Goal: Information Seeking & Learning: Learn about a topic

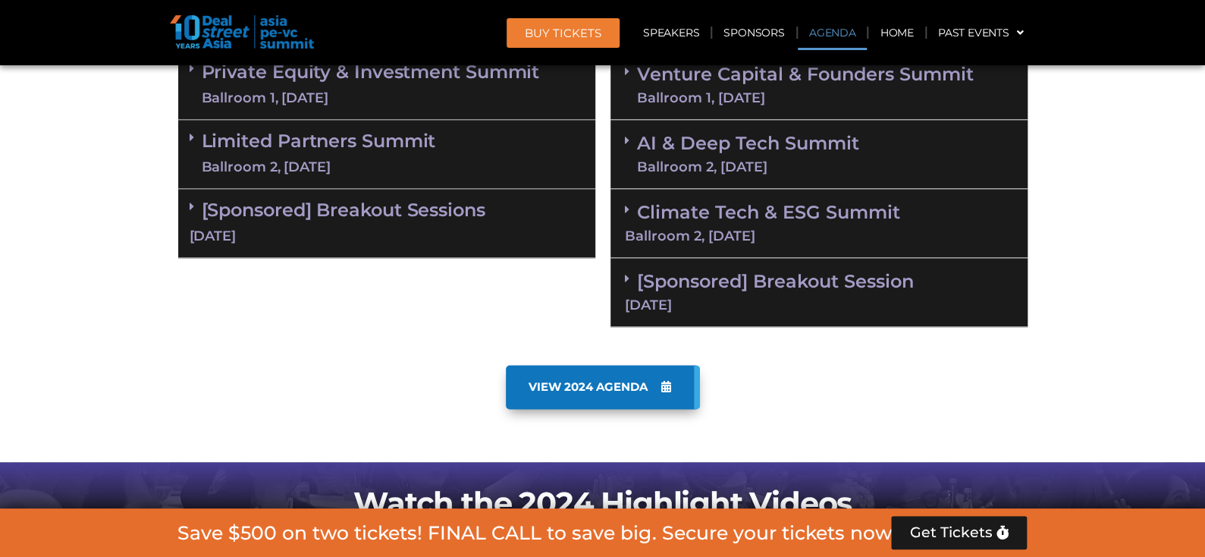
scroll to position [1061, 0]
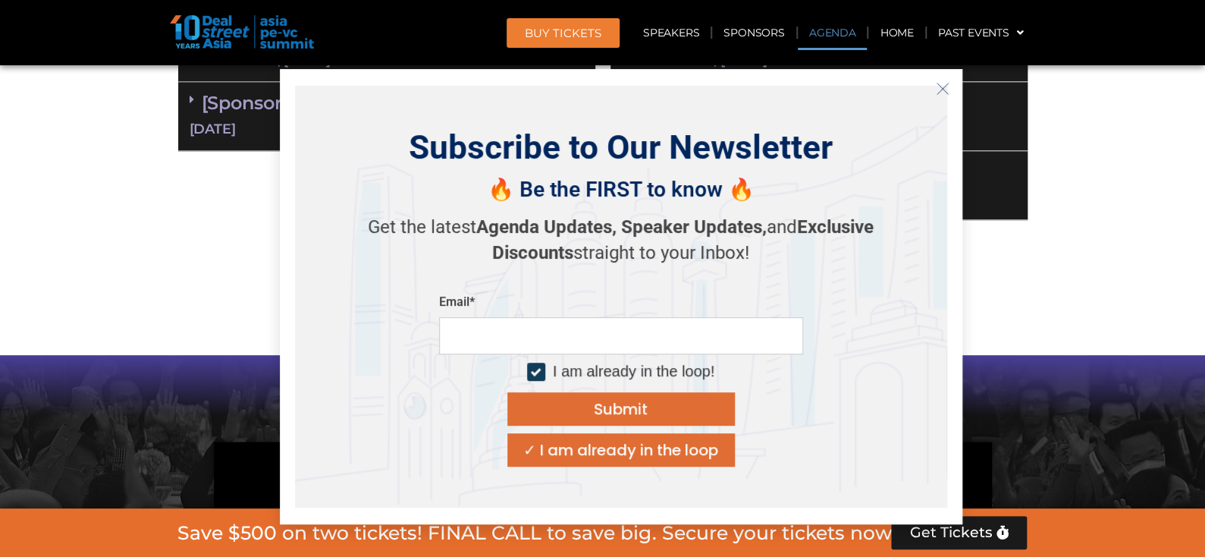
click at [938, 89] on icon "Close" at bounding box center [943, 89] width 14 height 14
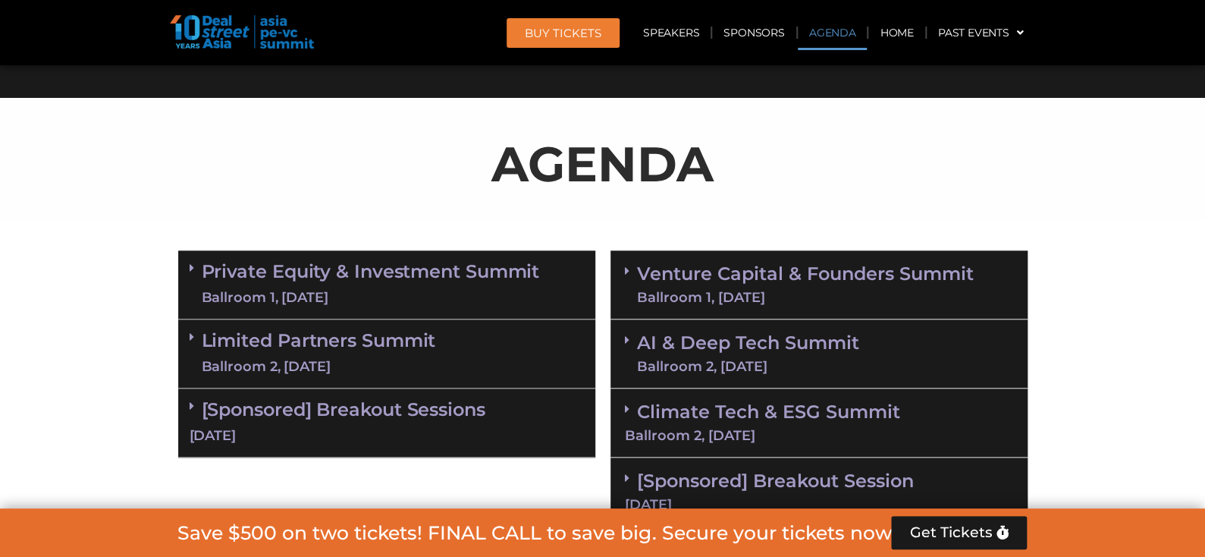
scroll to position [834, 0]
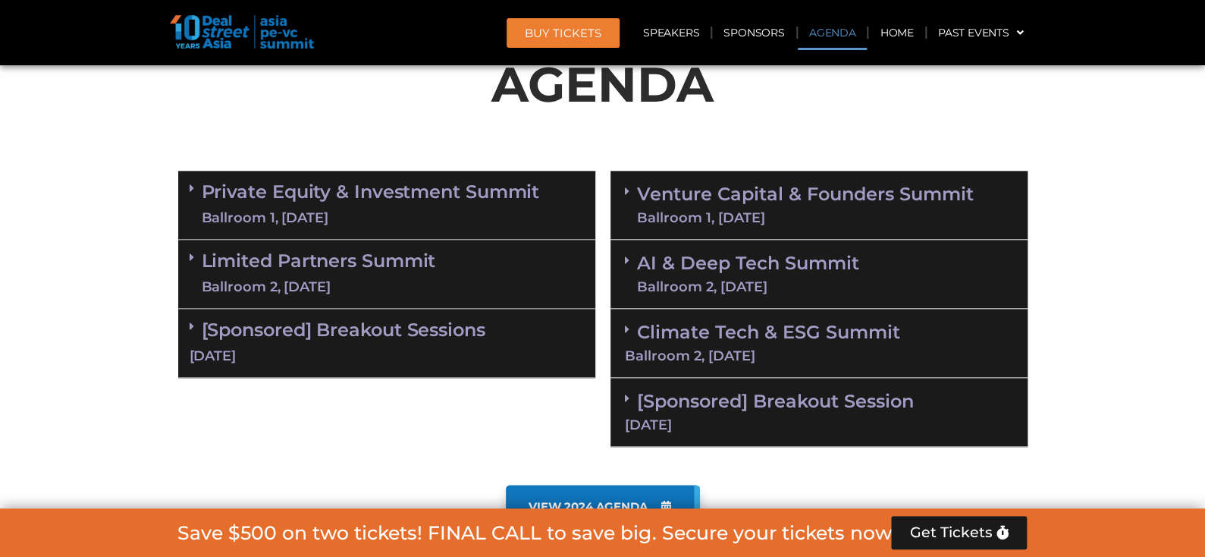
click at [759, 275] on link "AI & Deep Tech Summit Ballroom 2, 11 Sept" at bounding box center [748, 273] width 222 height 39
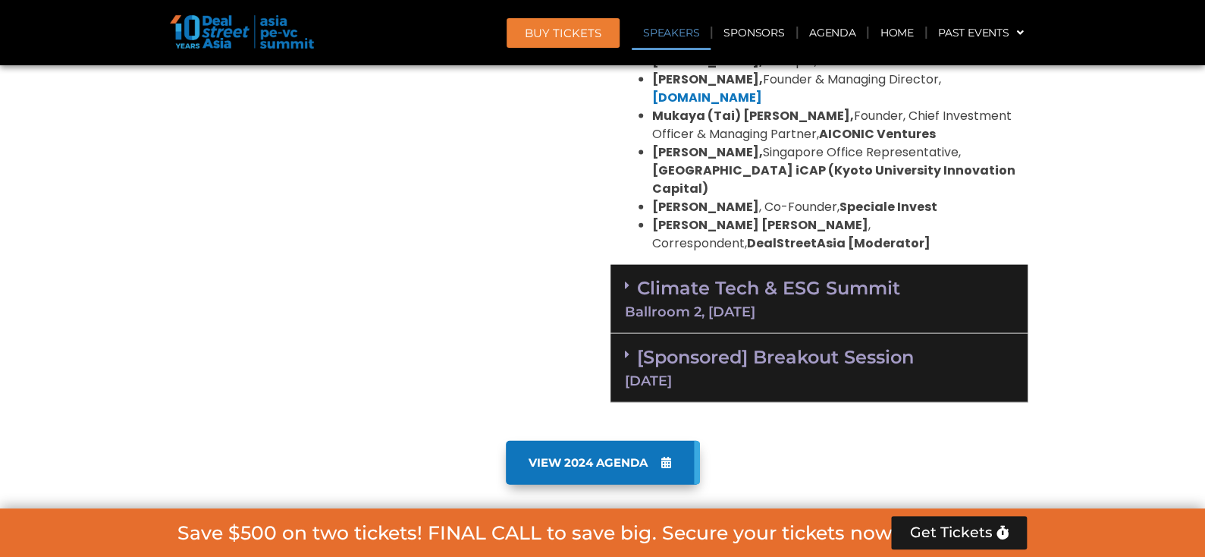
scroll to position [1668, 0]
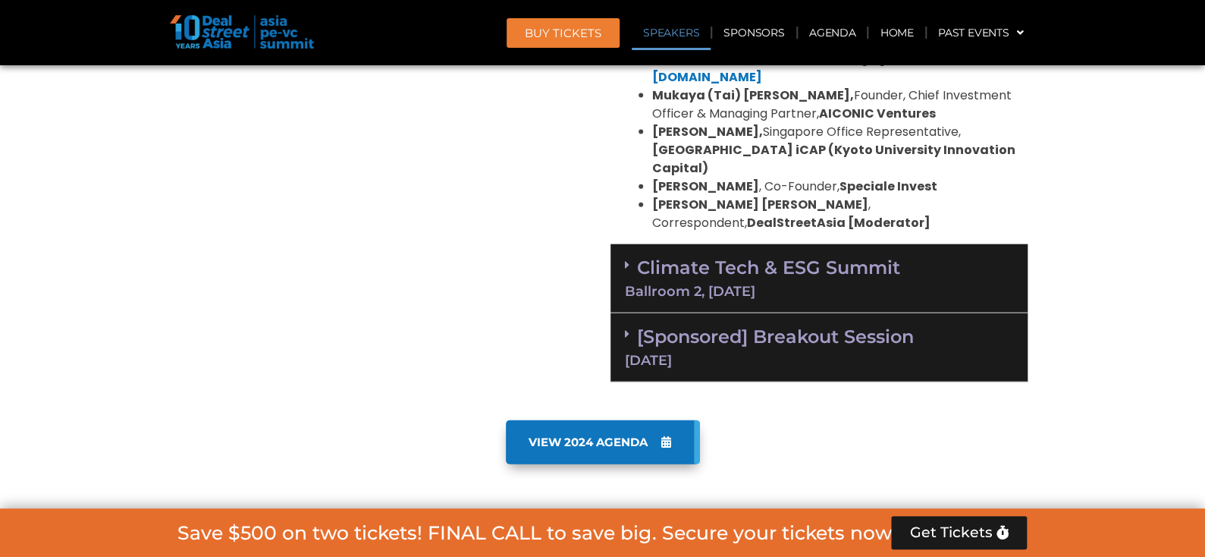
click at [652, 284] on div "Ballroom 2, [DATE]" at bounding box center [819, 291] width 388 height 14
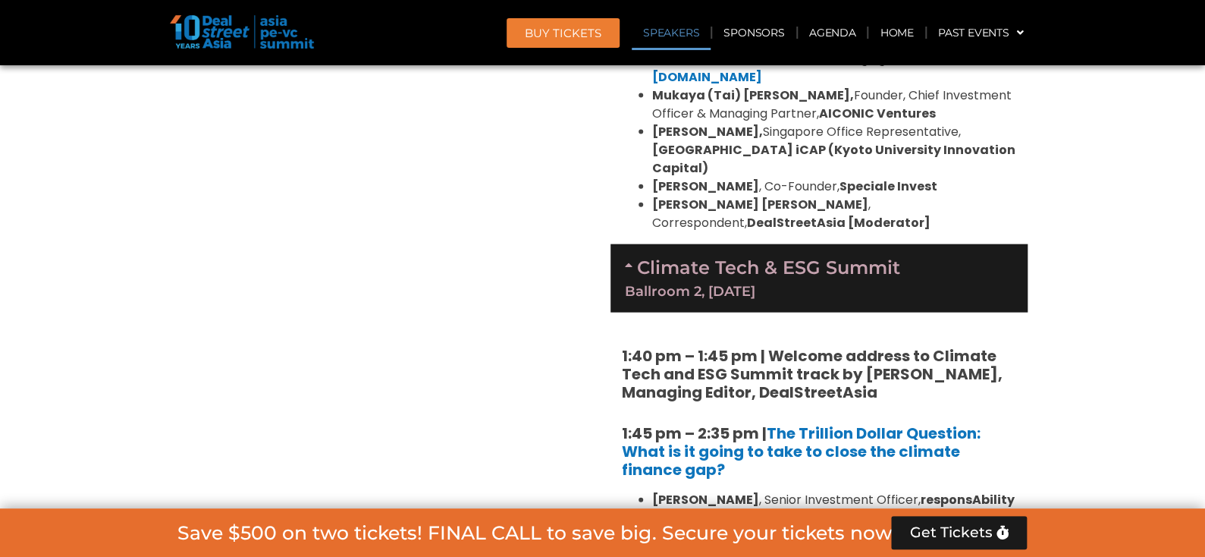
scroll to position [1972, 0]
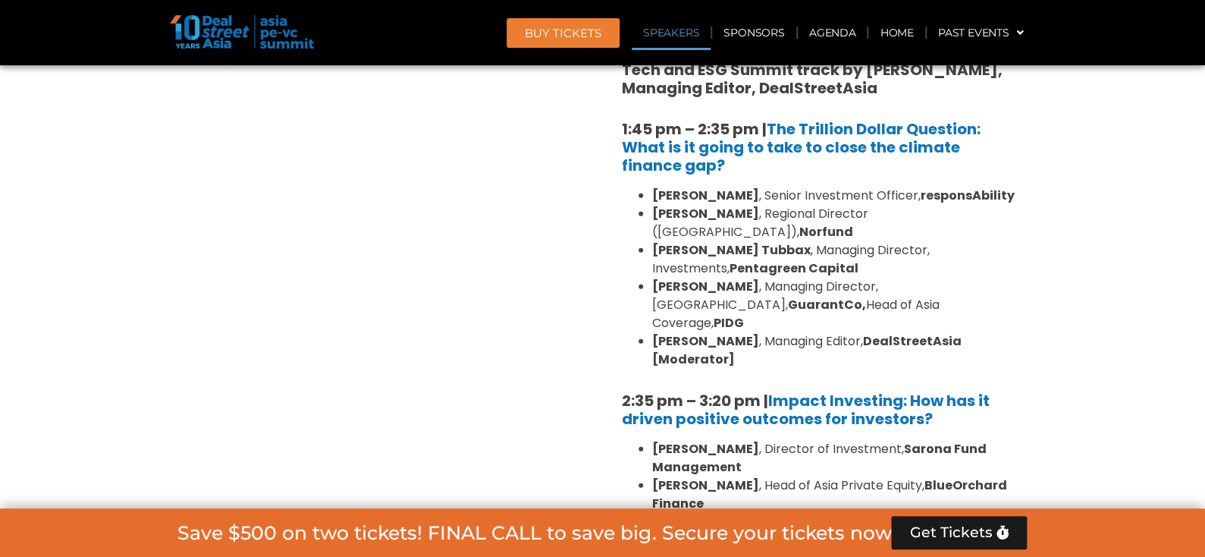
click at [574, 277] on div "Private Equity & Investment Summit Ballroom 1, [DATE] 8:00 am – 9:00 am | Regis…" at bounding box center [387, 222] width 432 height 2394
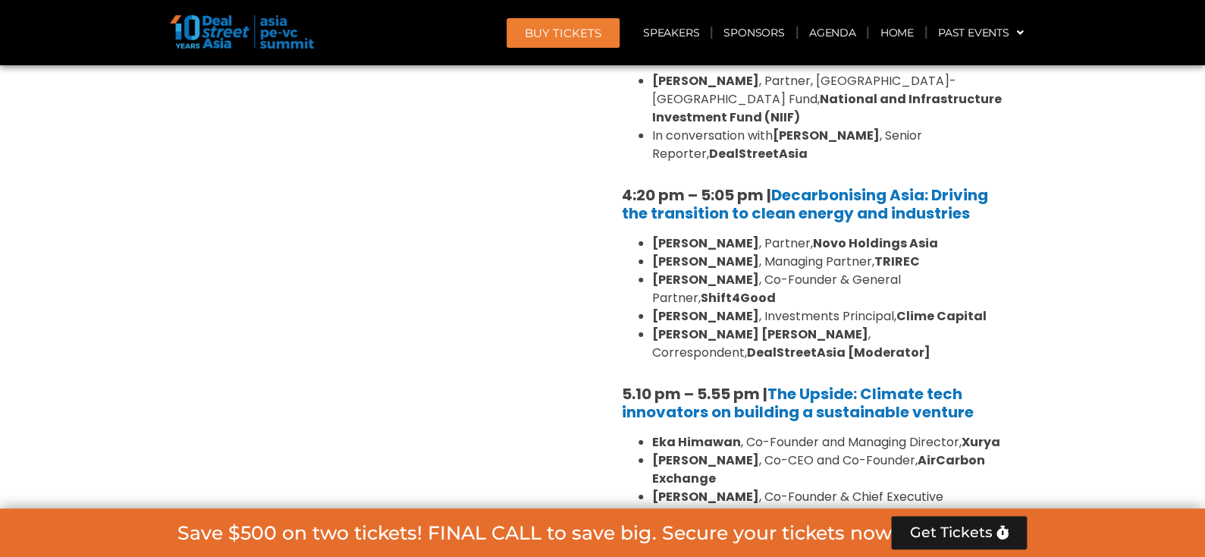
scroll to position [2882, 0]
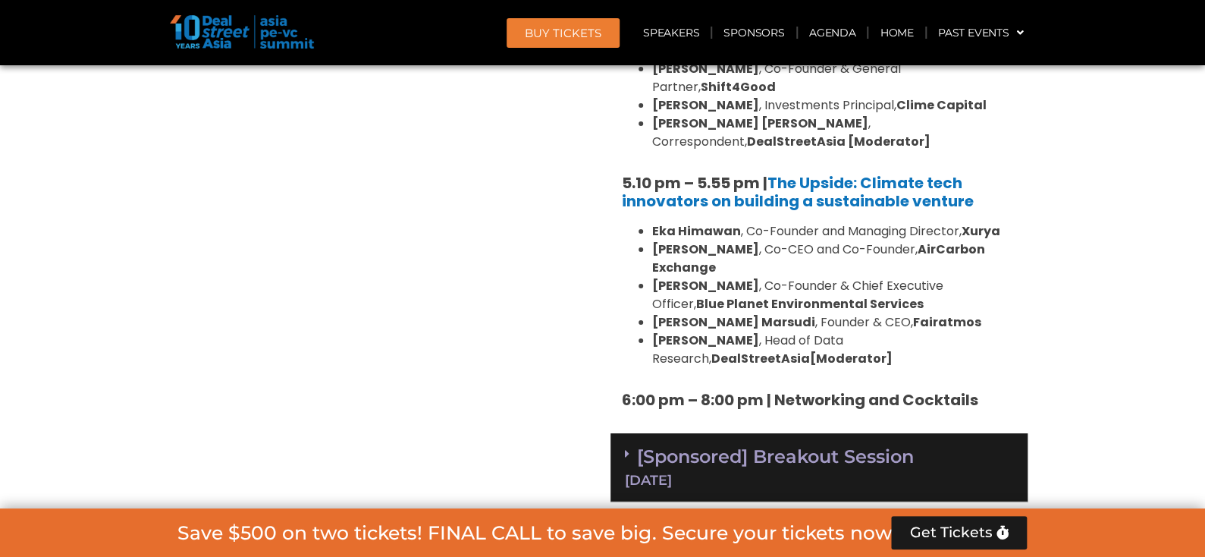
click at [684, 445] on link "[Sponsored] Breakout Session 11 Sept" at bounding box center [819, 466] width 388 height 42
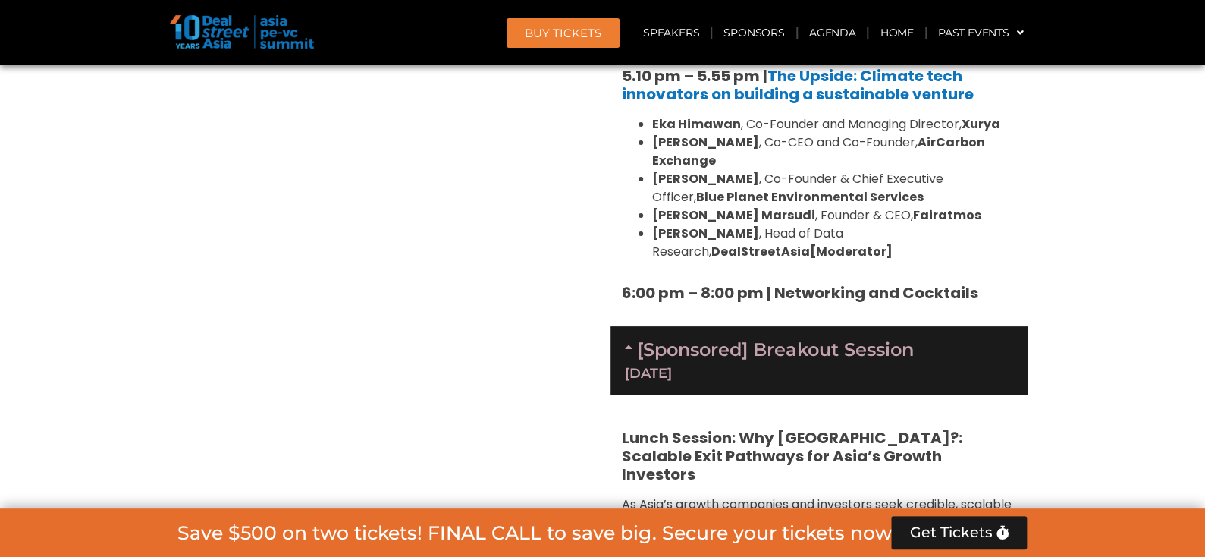
scroll to position [3110, 0]
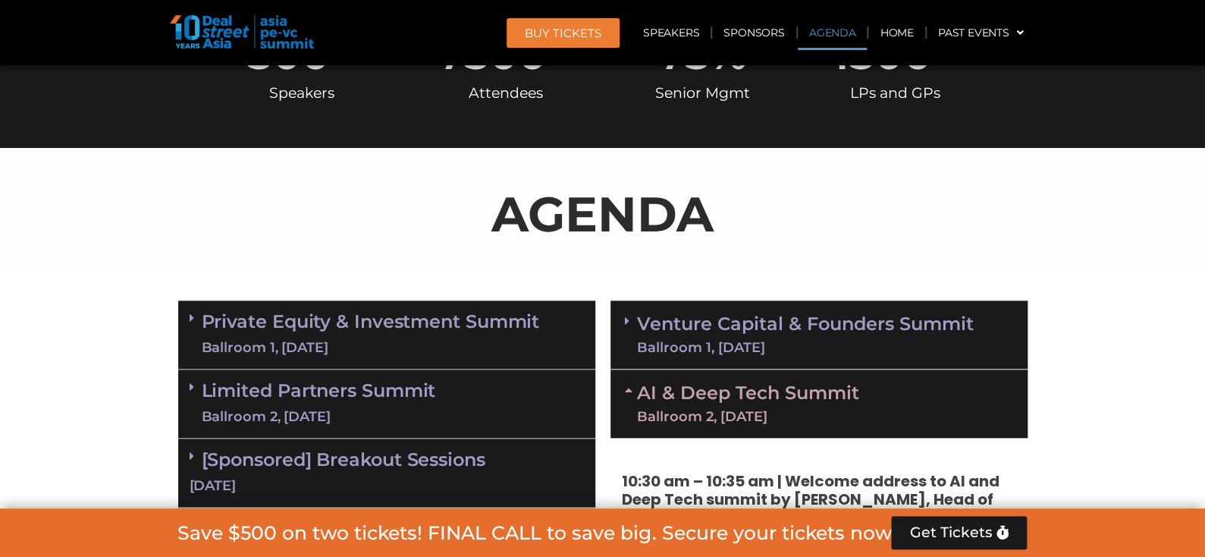
scroll to position [910, 0]
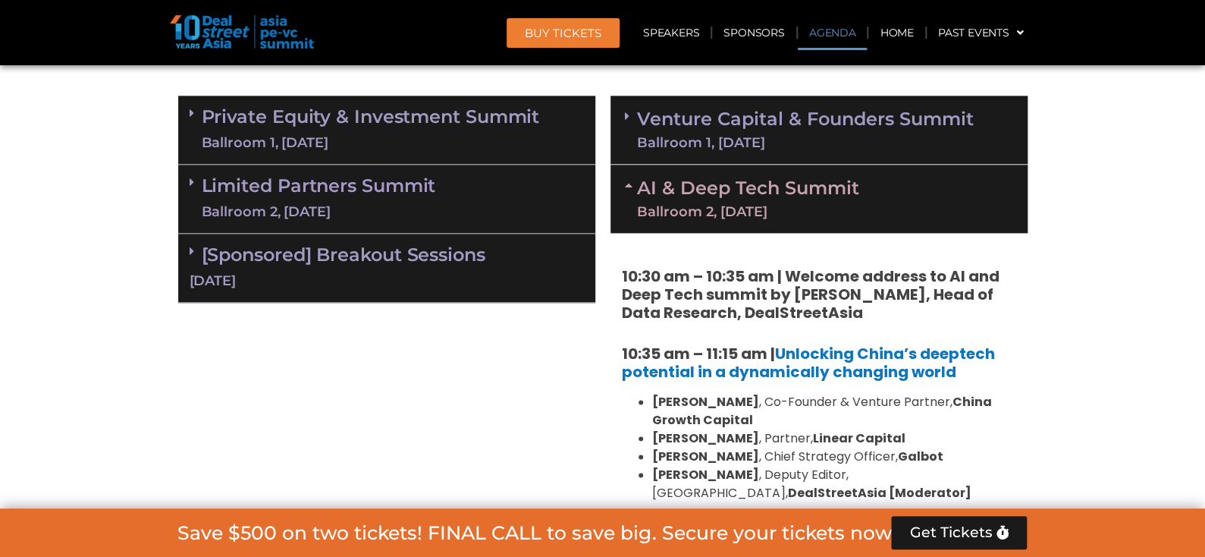
click at [498, 272] on div "[DATE]" at bounding box center [387, 281] width 394 height 19
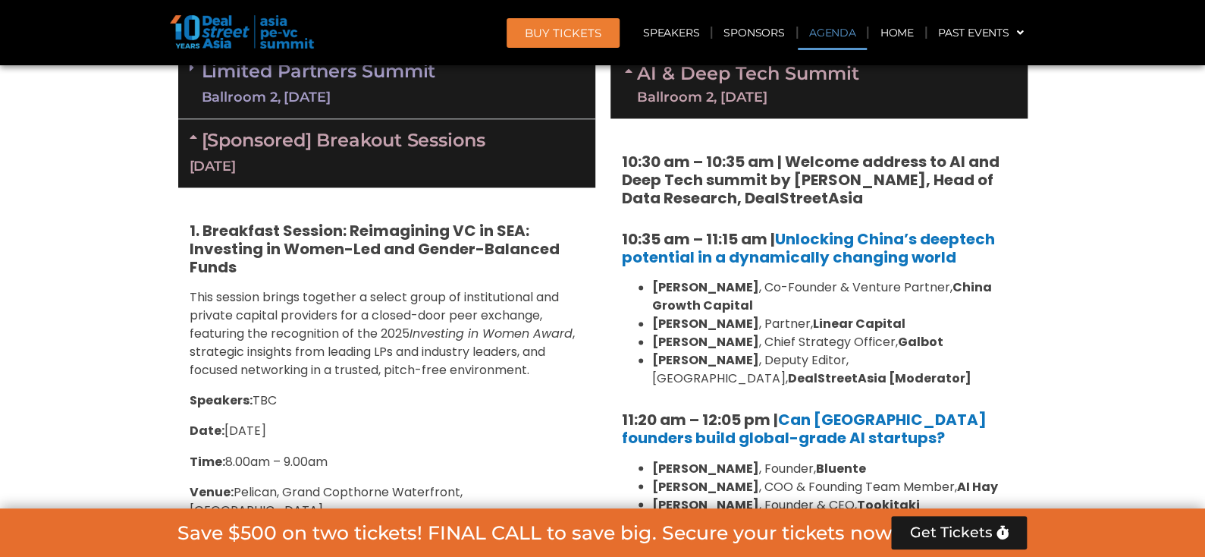
scroll to position [834, 0]
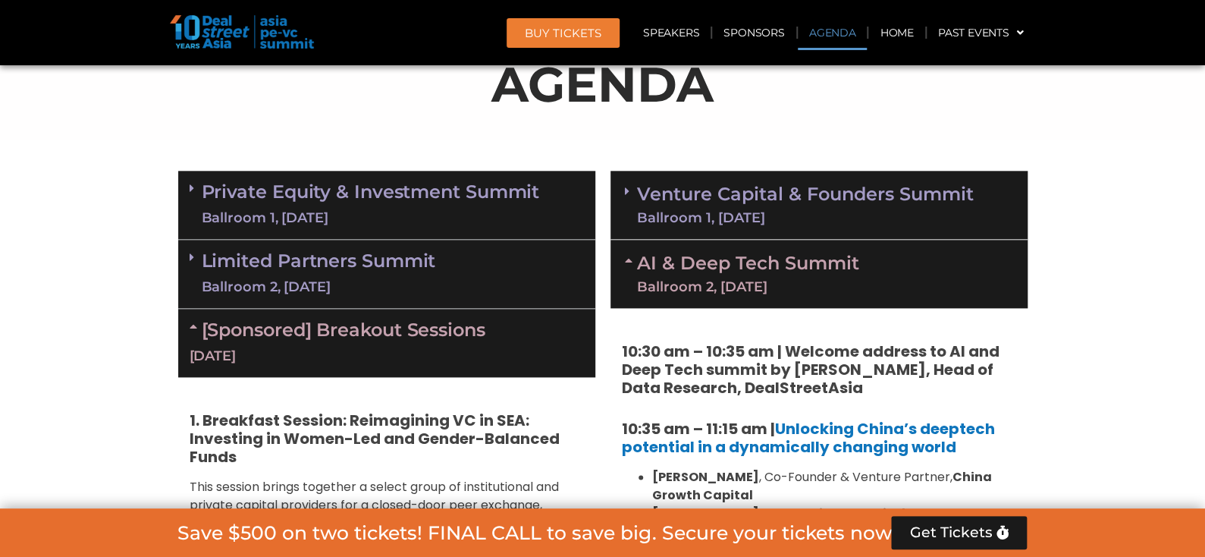
click at [648, 222] on div "Ballroom 1, [DATE]" at bounding box center [805, 218] width 337 height 14
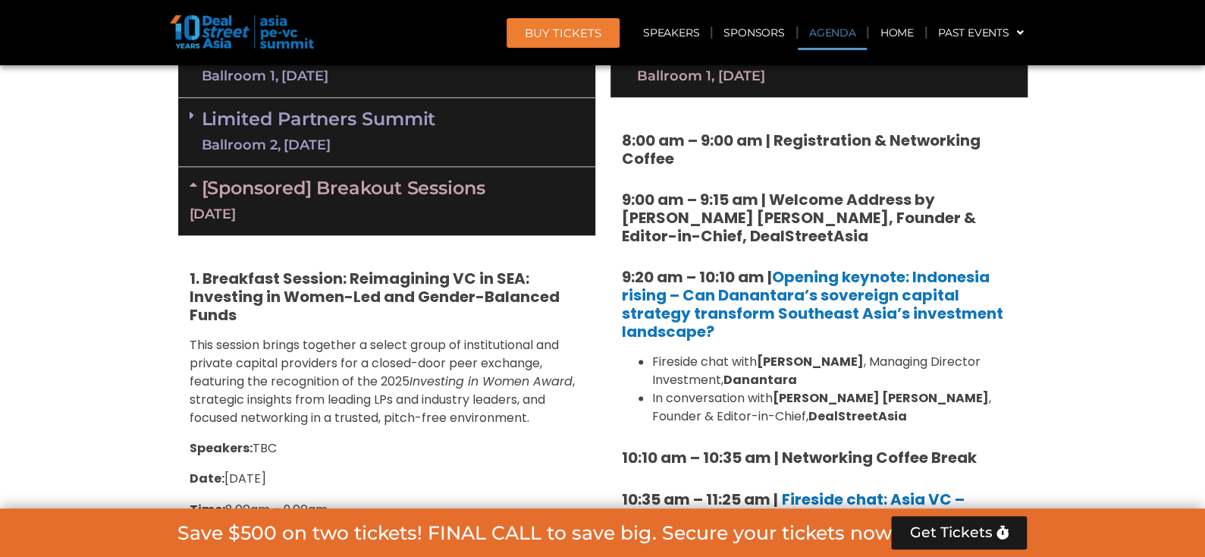
scroll to position [985, 0]
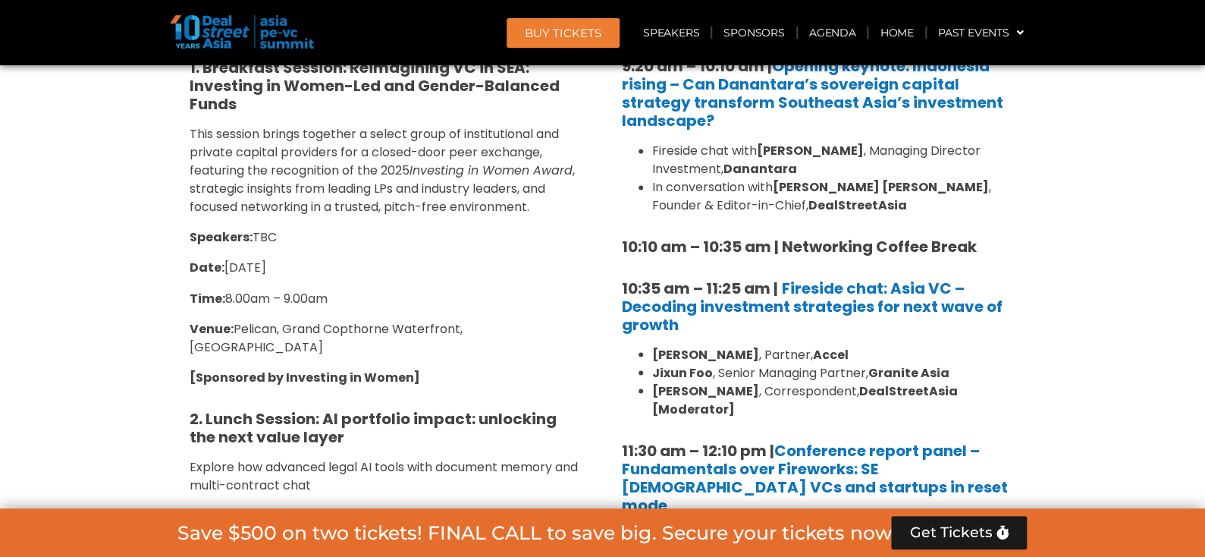
scroll to position [1214, 0]
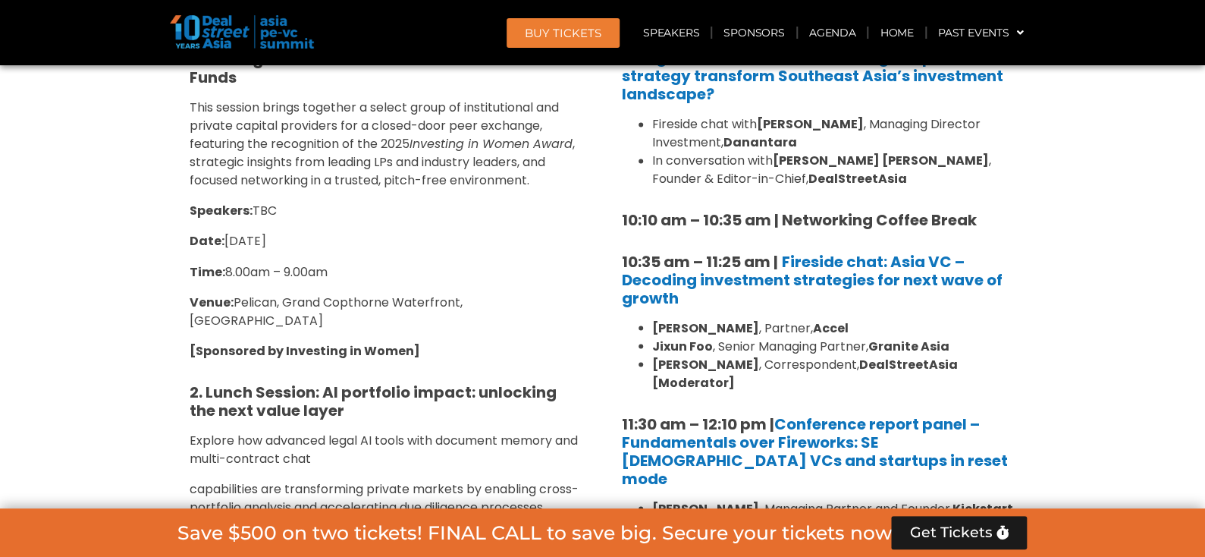
click at [583, 299] on p "Venue: Pelican, Grand Copthorne Waterfront, Singapore" at bounding box center [387, 311] width 394 height 36
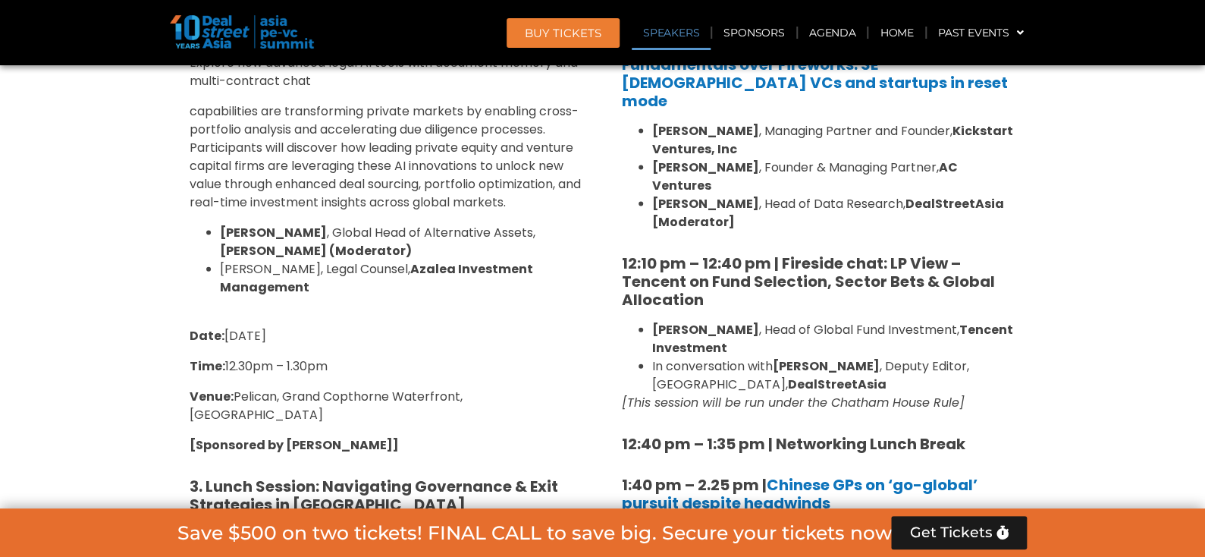
scroll to position [1593, 0]
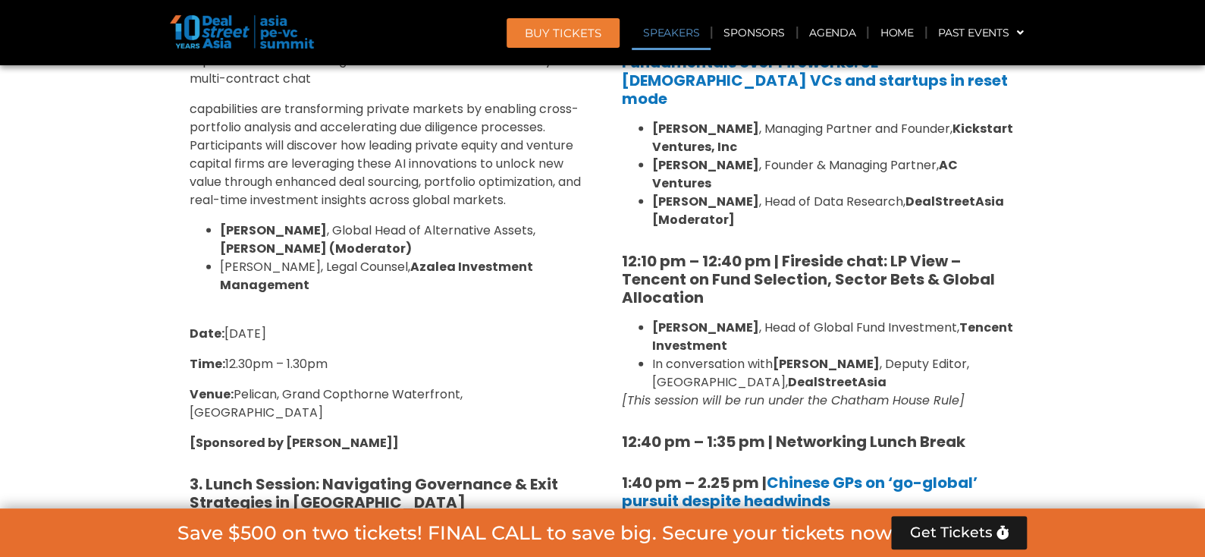
click at [583, 299] on div "1. Breakfast Session: Reimagining VC in SEA: Investing in Women-Led and Gender-…" at bounding box center [386, 286] width 417 height 1336
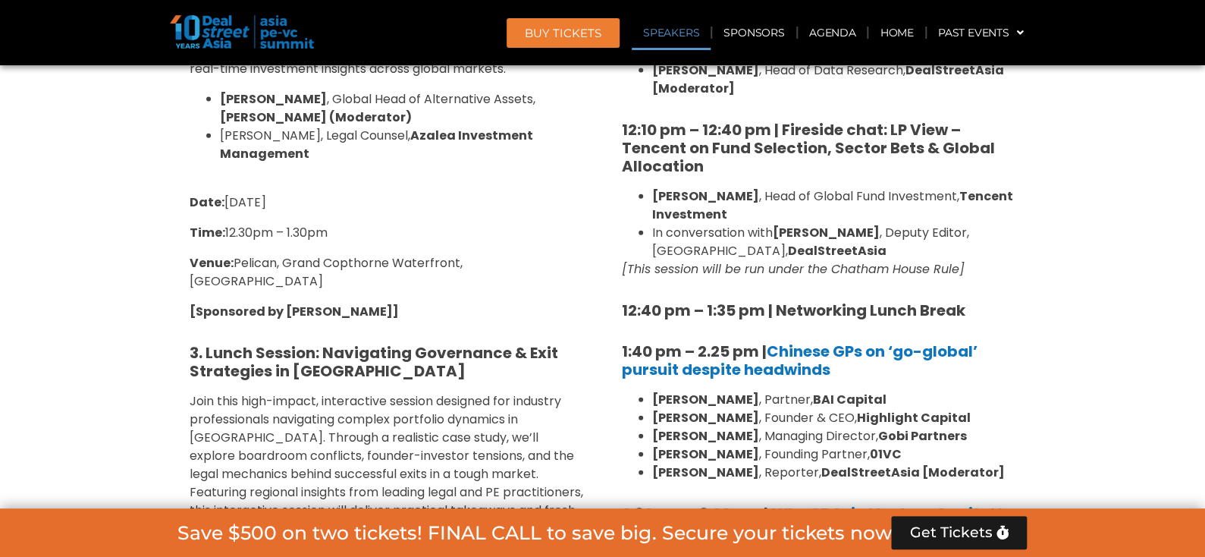
scroll to position [1744, 0]
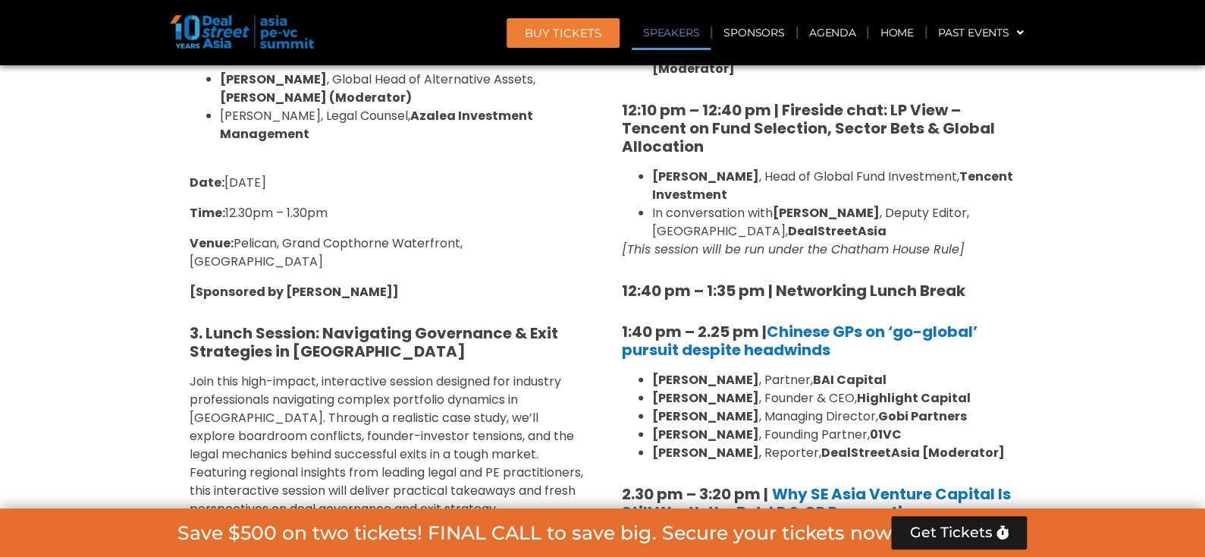
click at [583, 324] on h5 "3. Lunch Session: Navigating Governance & Exit Strategies in [GEOGRAPHIC_DATA]" at bounding box center [387, 342] width 394 height 36
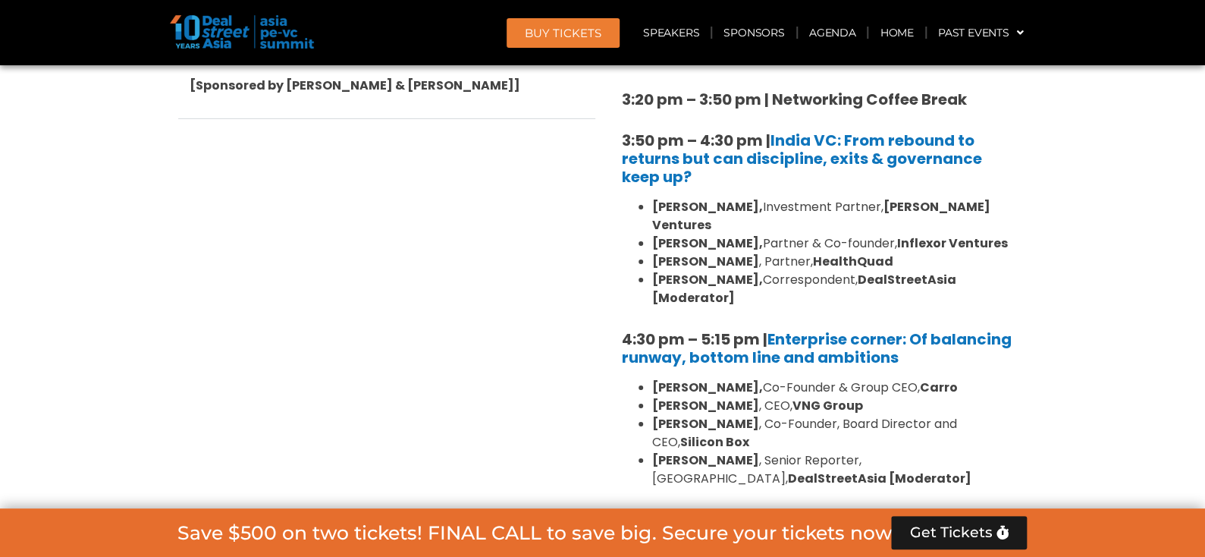
scroll to position [2427, 0]
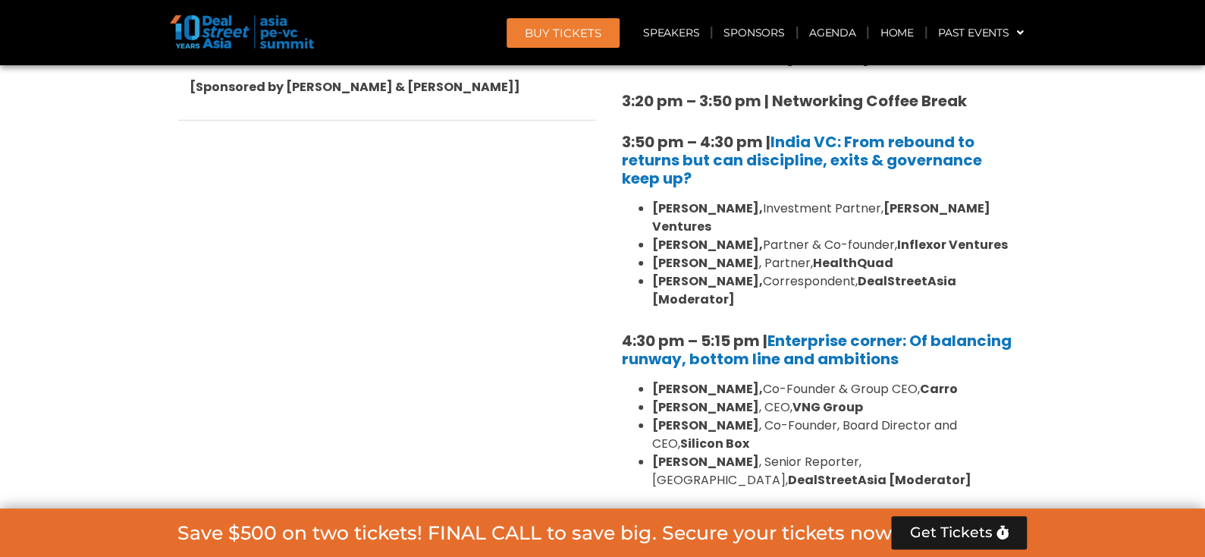
click at [536, 39] on link "BUY Tickets" at bounding box center [563, 33] width 113 height 30
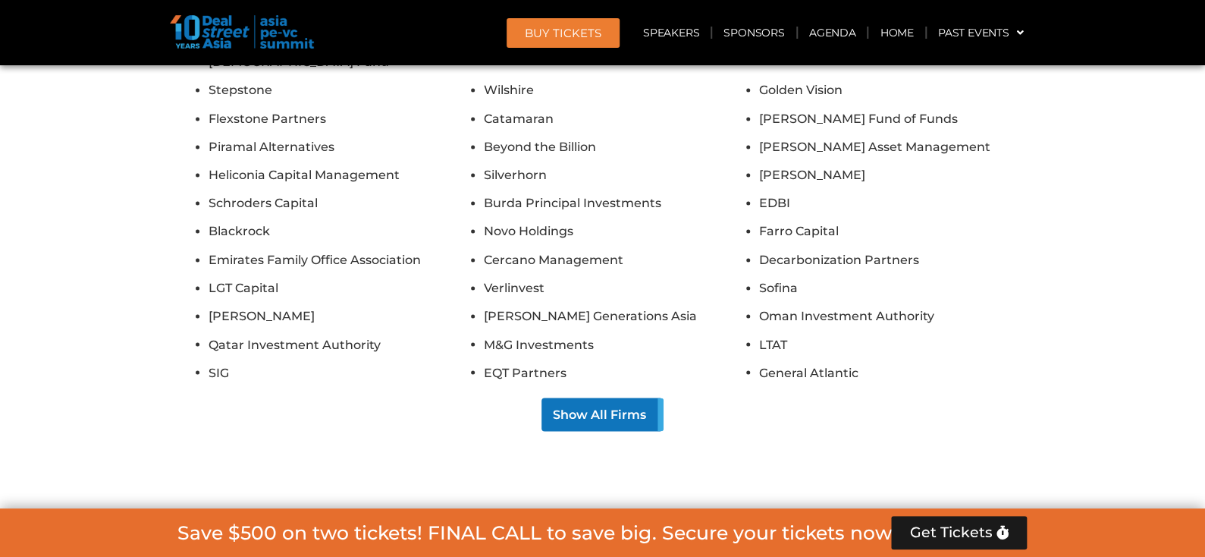
scroll to position [18672, 0]
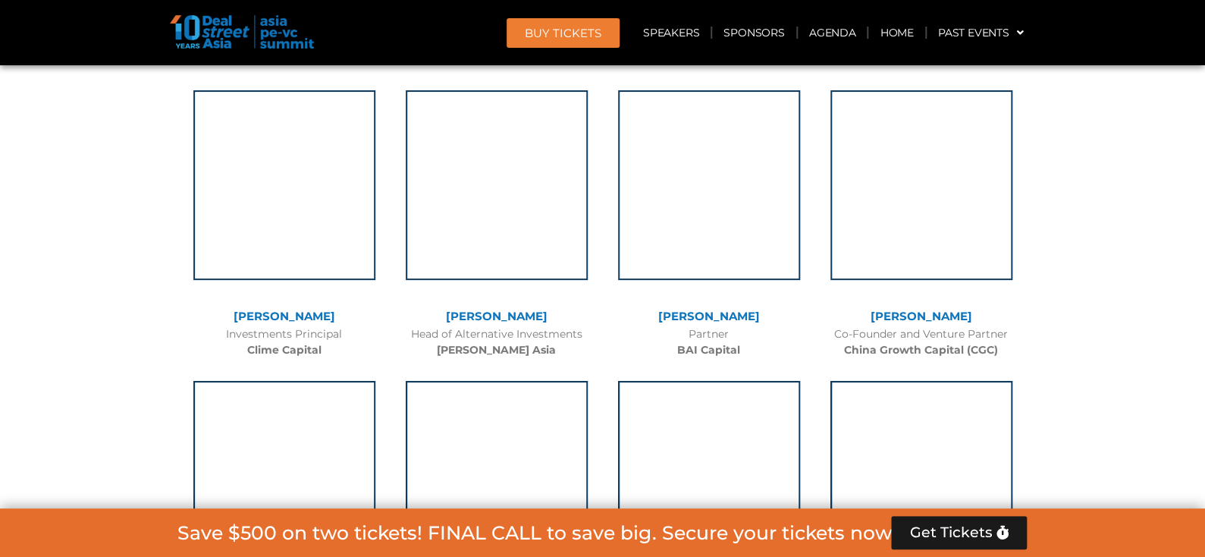
scroll to position [5993, 0]
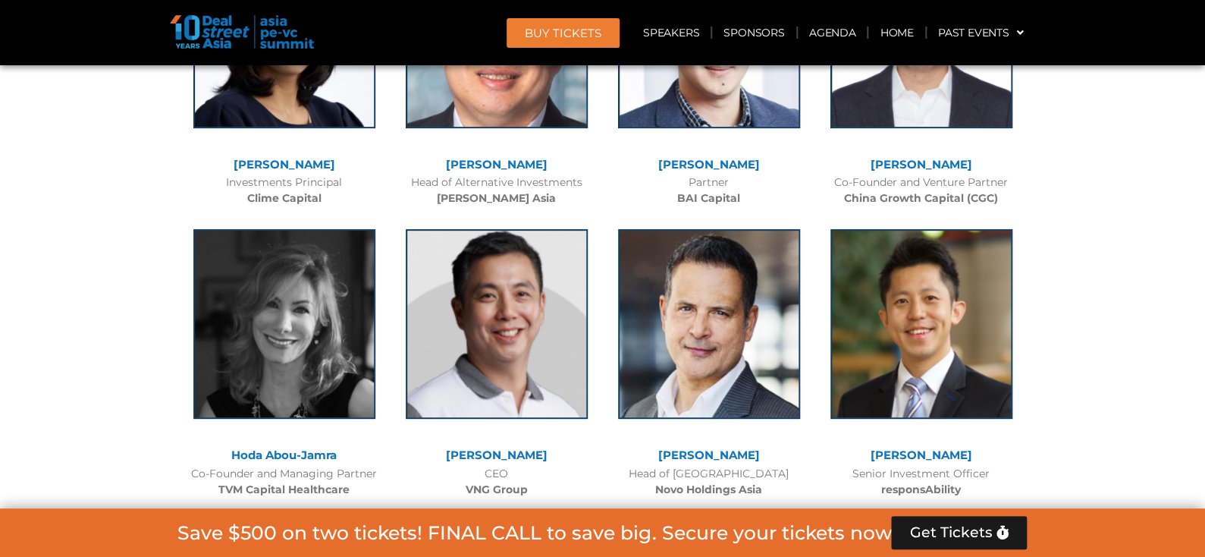
click at [64, 288] on div at bounding box center [602, 555] width 1205 height 9631
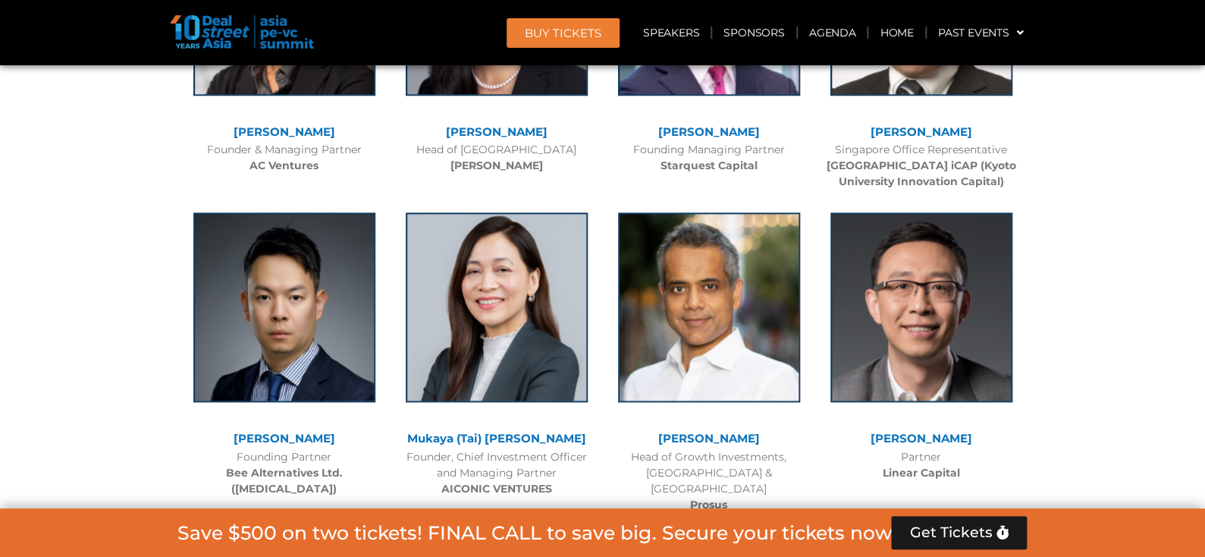
scroll to position [6523, 0]
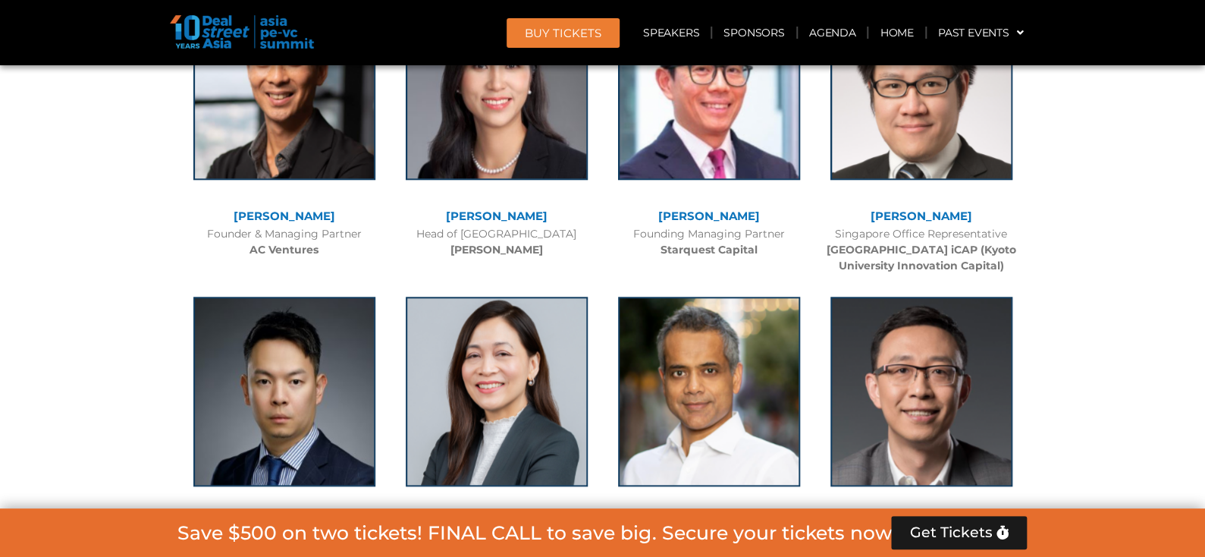
click at [64, 288] on div at bounding box center [602, 24] width 1205 height 9631
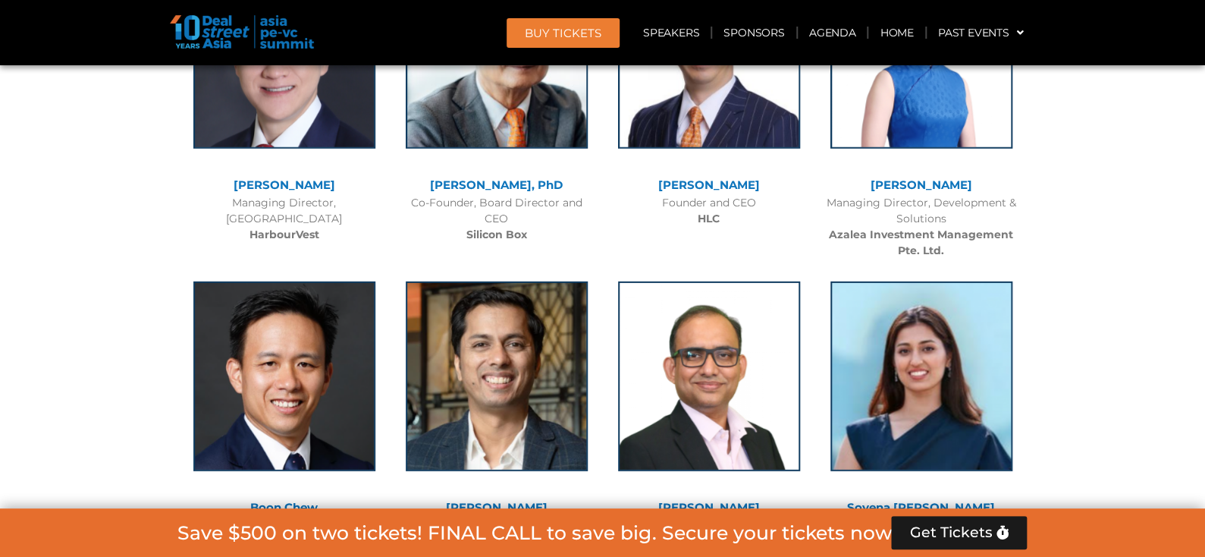
scroll to position [8268, 0]
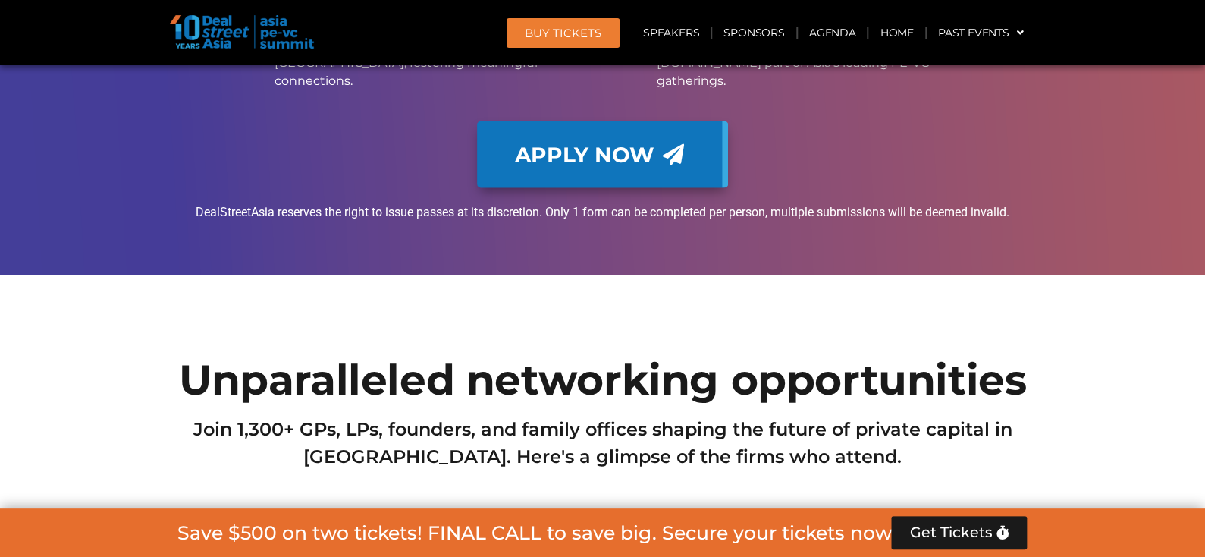
scroll to position [13124, 0]
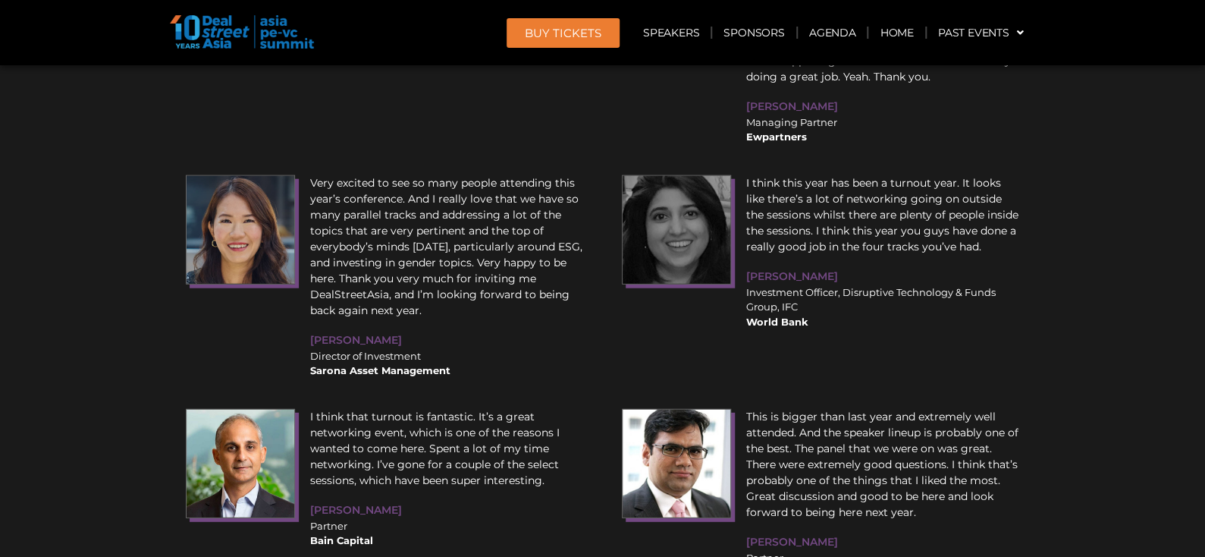
scroll to position [19608, 0]
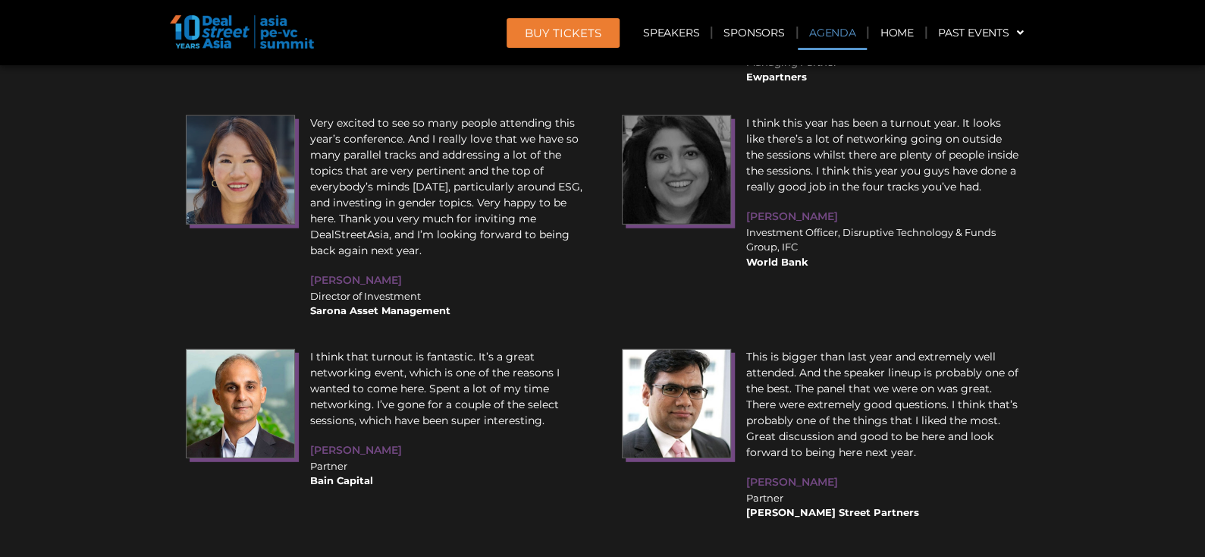
click at [842, 33] on link "Agenda" at bounding box center [833, 32] width 70 height 35
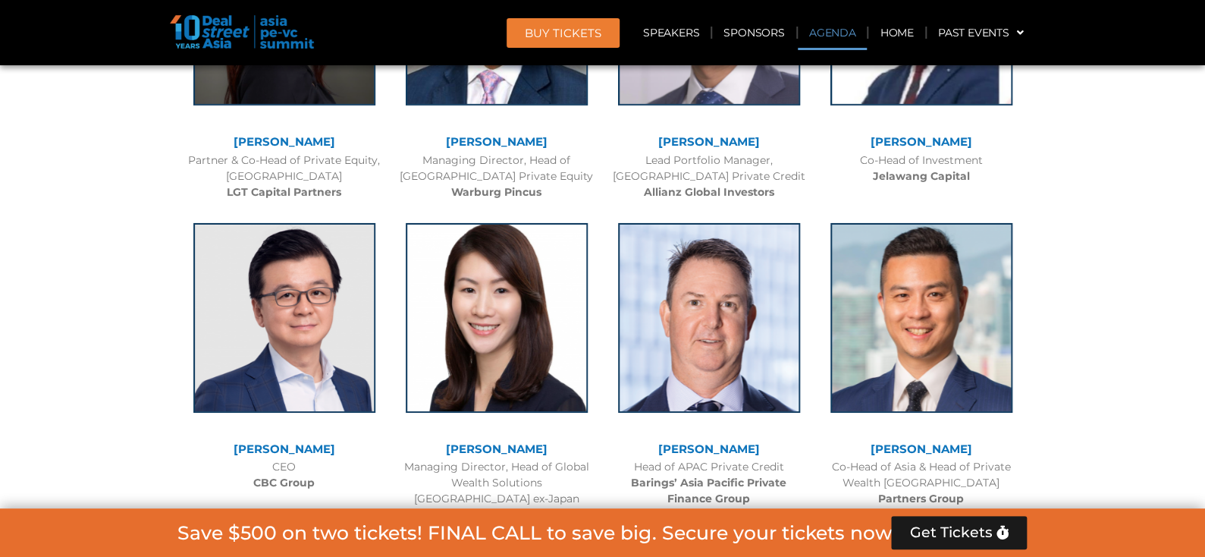
scroll to position [793, 0]
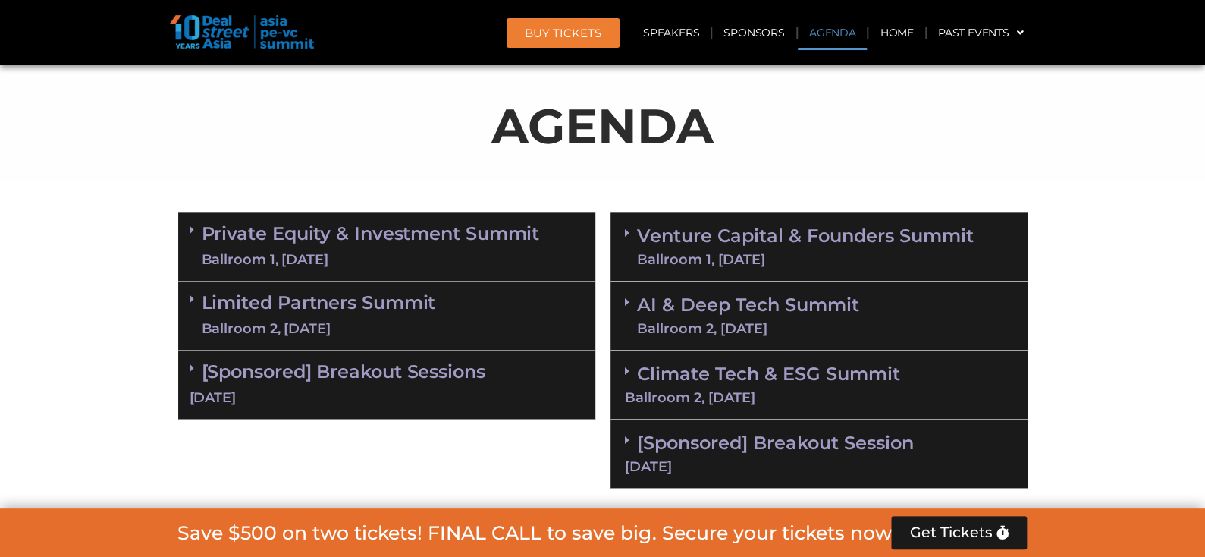
click at [715, 242] on link "Venture Capital & Founders​ Summit Ballroom 1, [DATE]" at bounding box center [805, 246] width 337 height 39
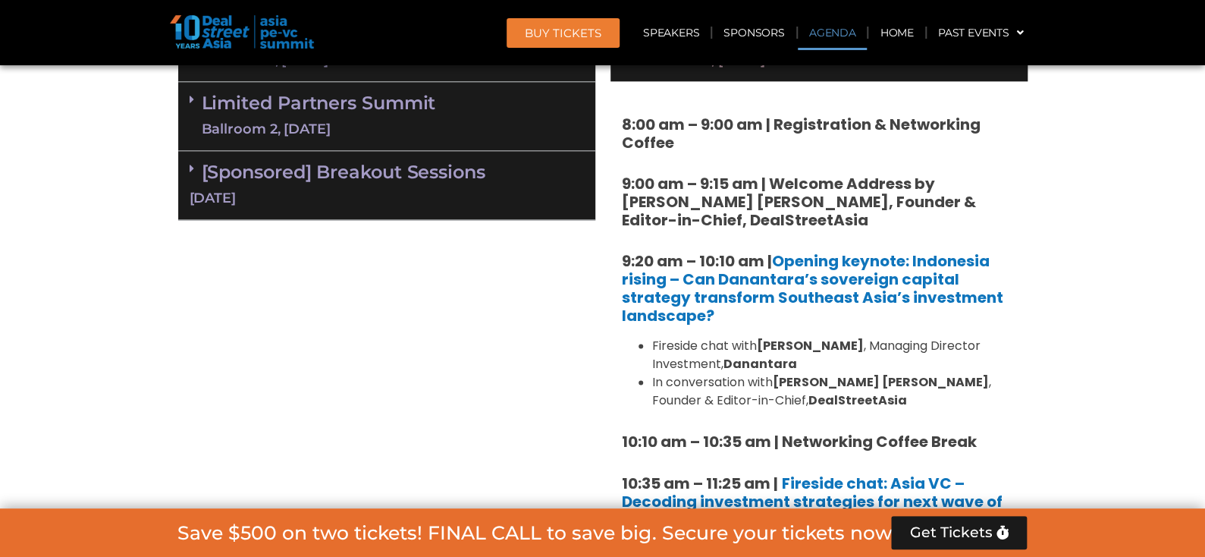
scroll to position [1020, 0]
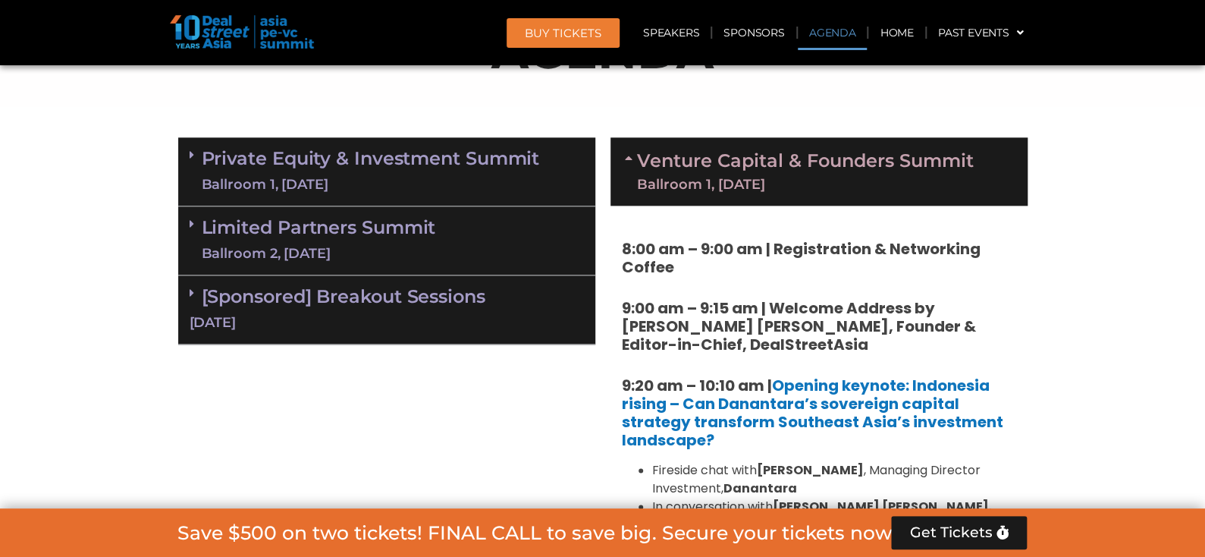
scroll to position [869, 0]
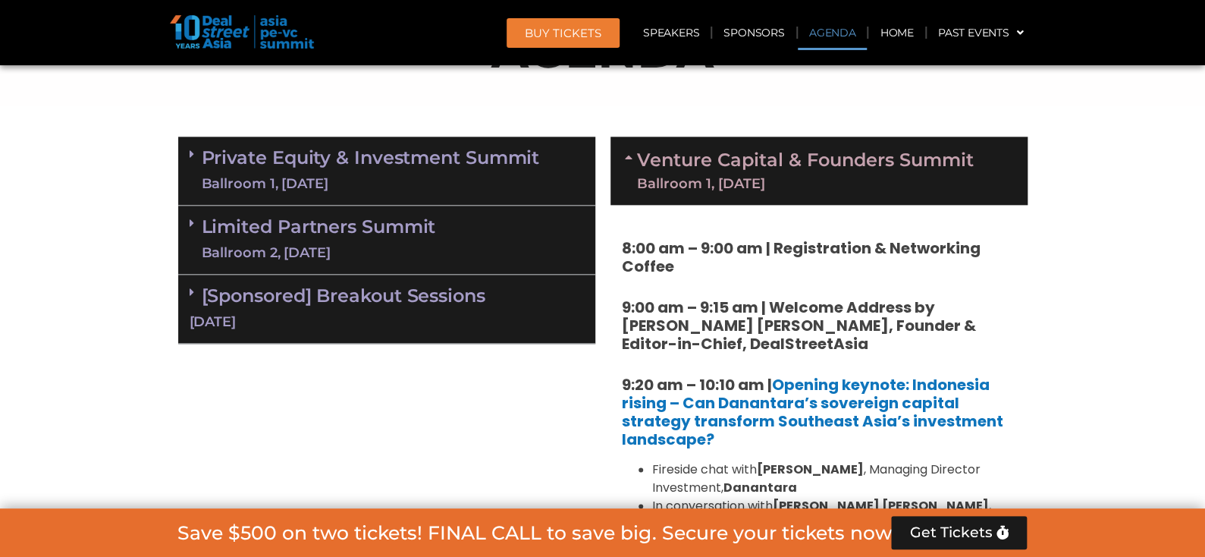
click at [721, 177] on div "Ballroom 1, [DATE]" at bounding box center [805, 184] width 337 height 14
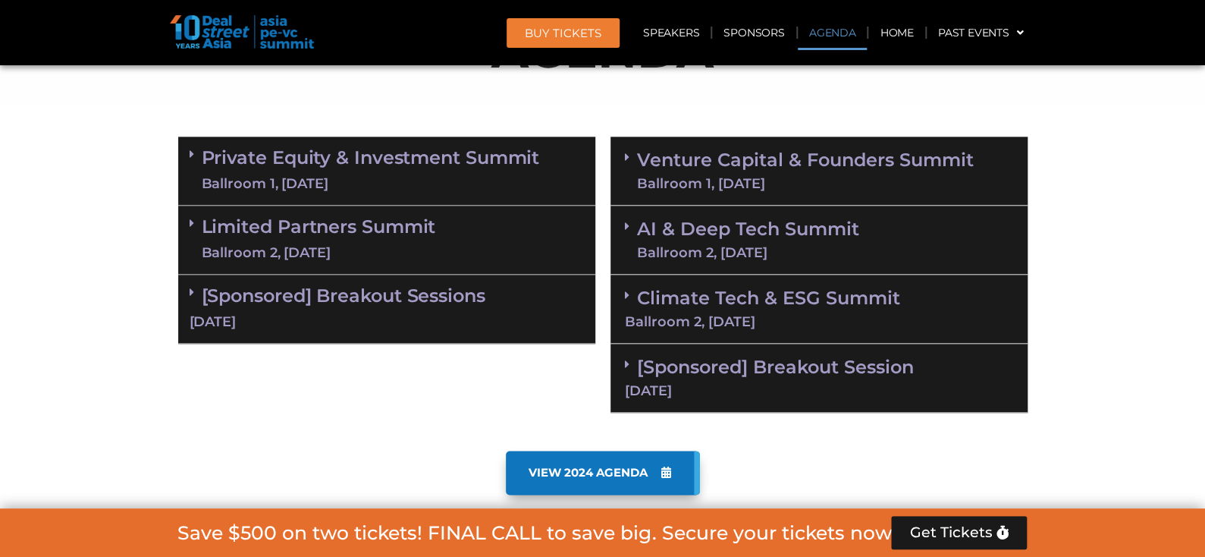
click at [418, 169] on link "Private Equity & Investment Summit Ballroom 1, [DATE]" at bounding box center [371, 171] width 338 height 46
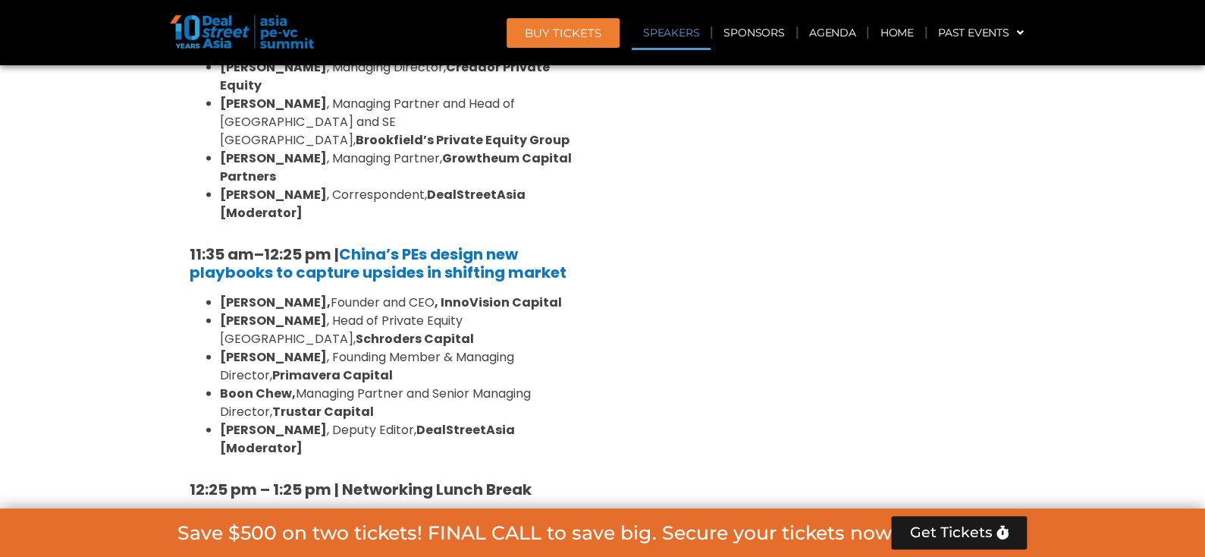
scroll to position [1627, 0]
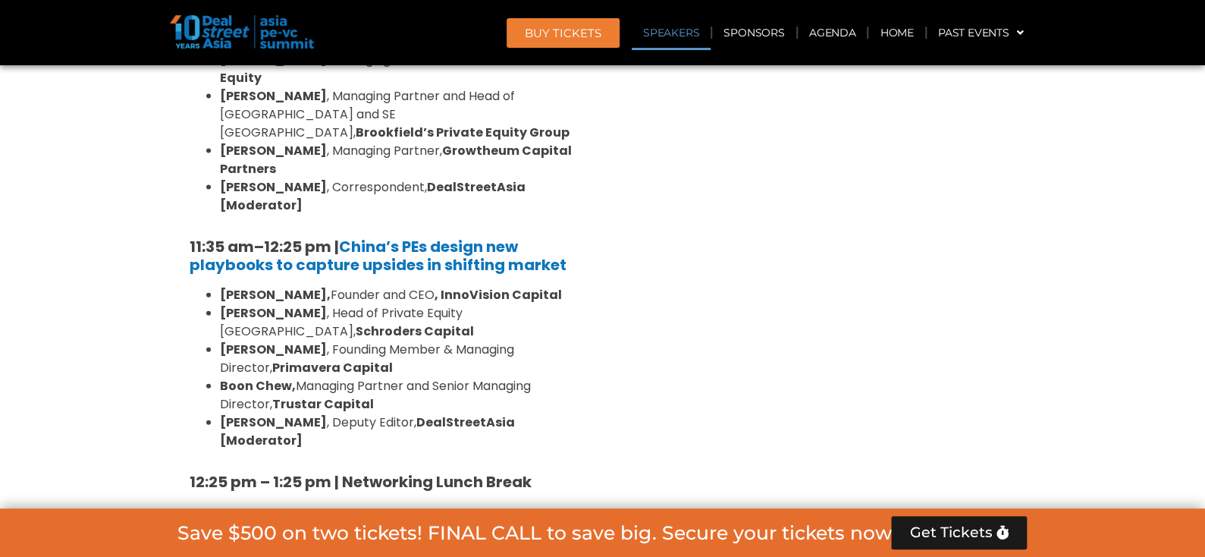
drag, startPoint x: 272, startPoint y: 312, endPoint x: 364, endPoint y: 306, distance: 92.7
click at [364, 395] on strong "Trustar Capital" at bounding box center [323, 403] width 102 height 17
copy strong "Trustar Capital"
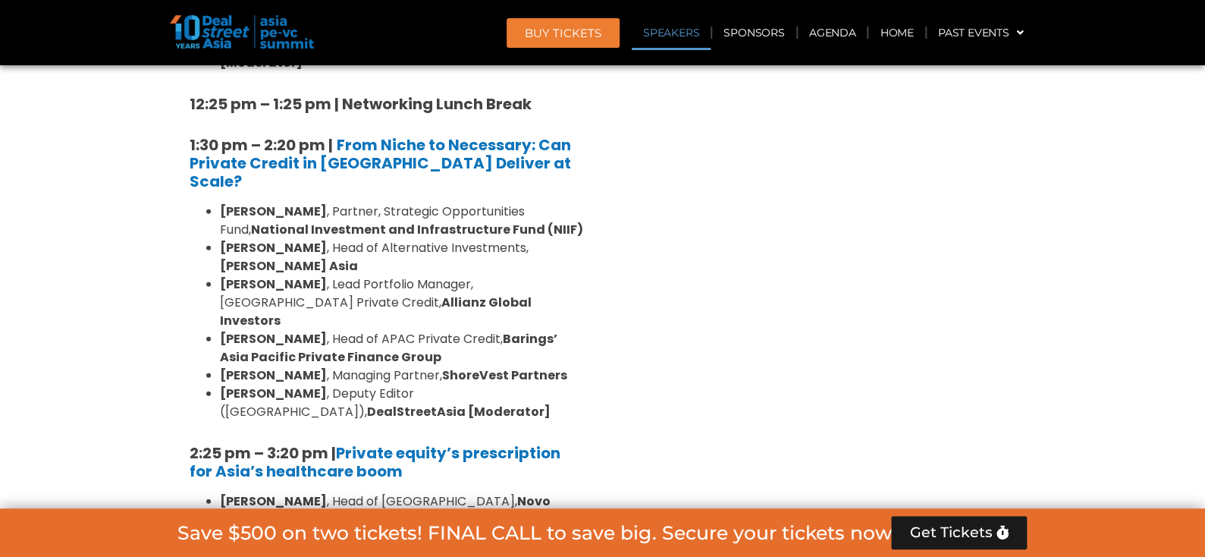
scroll to position [2007, 0]
click at [53, 207] on section "Private Equity & Investment Summit Ballroom 1, [DATE] 8:00 am – 9:00 am | Regis…" at bounding box center [602, 335] width 1205 height 2689
click at [19, 333] on section "Private Equity & Investment Summit Ballroom 1, [DATE] 8:00 am – 9:00 am | Regis…" at bounding box center [602, 335] width 1205 height 2689
click at [42, 313] on section "Private Equity & Investment Summit Ballroom 1, [DATE] 8:00 am – 9:00 am | Regis…" at bounding box center [602, 335] width 1205 height 2689
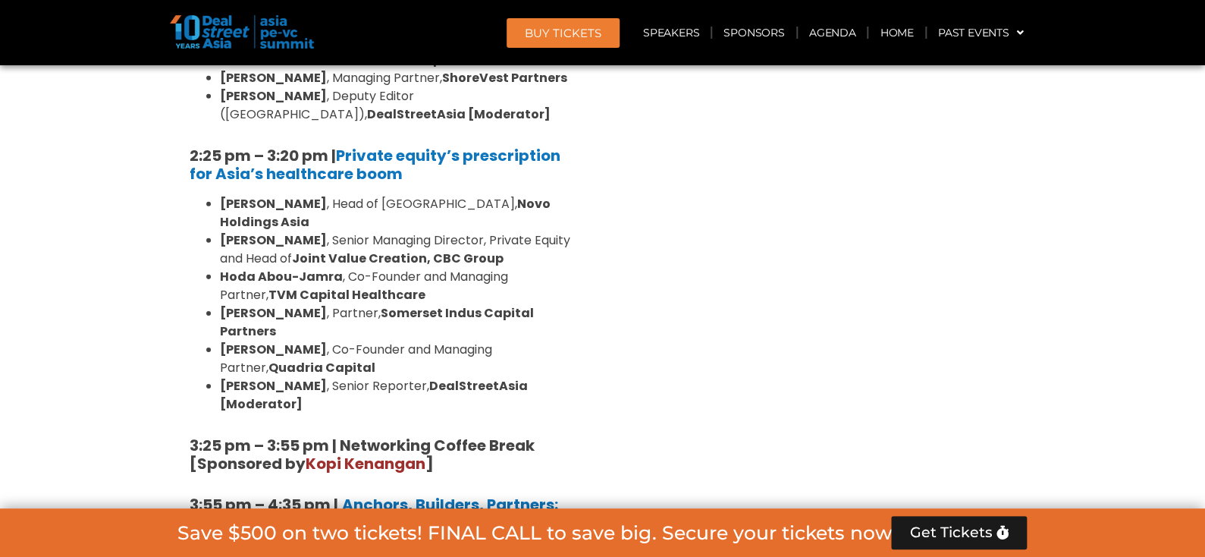
scroll to position [2310, 0]
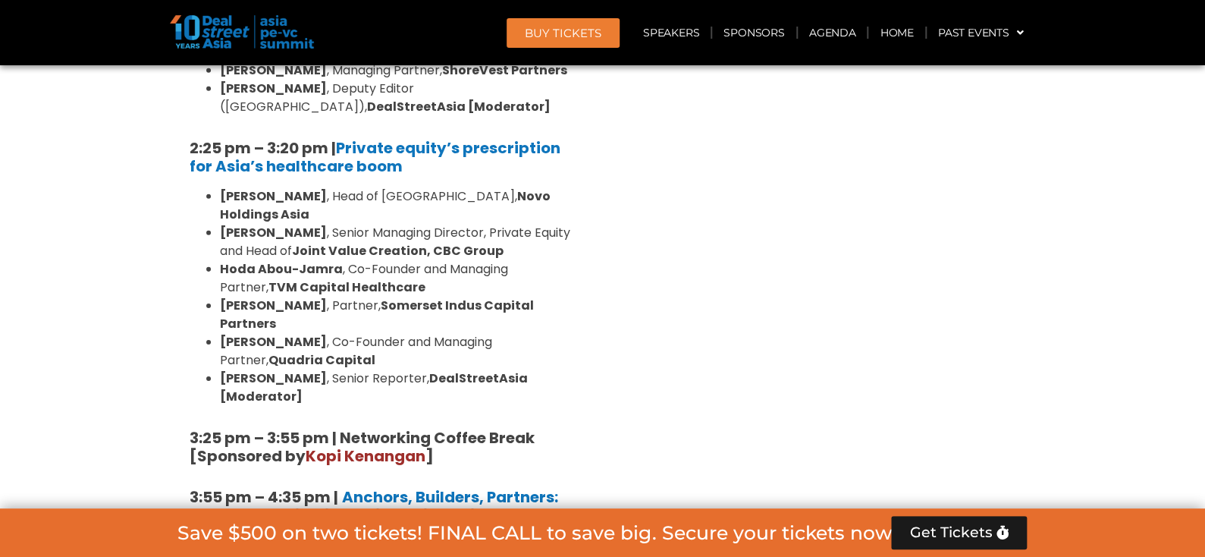
click at [42, 313] on section "Private Equity & Investment Summit Ballroom 1, [DATE] 8:00 am – 9:00 am | Regis…" at bounding box center [602, 32] width 1205 height 2689
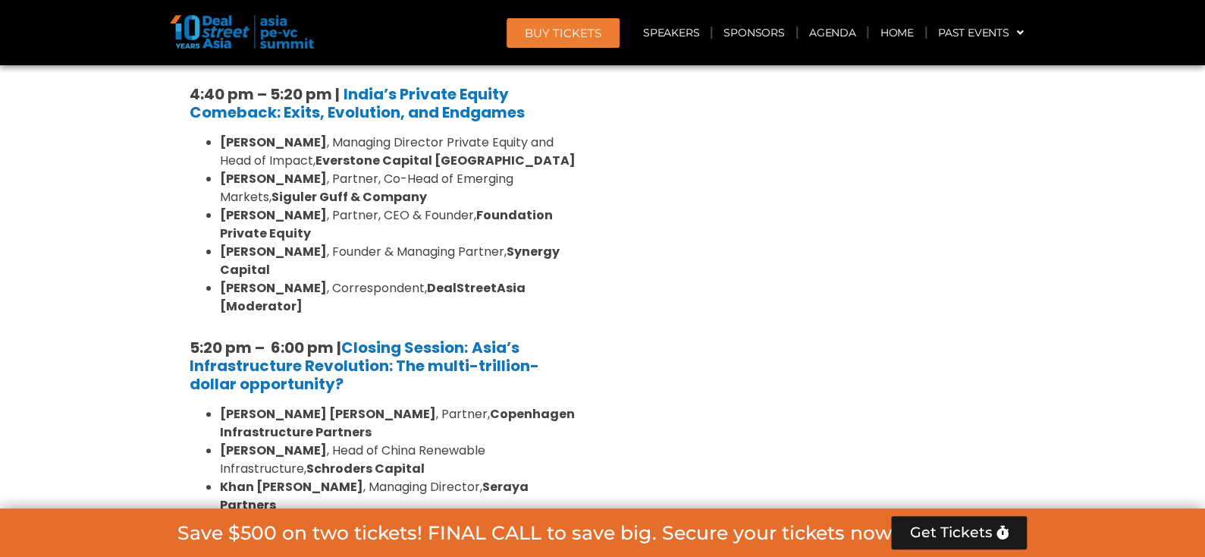
scroll to position [2993, 0]
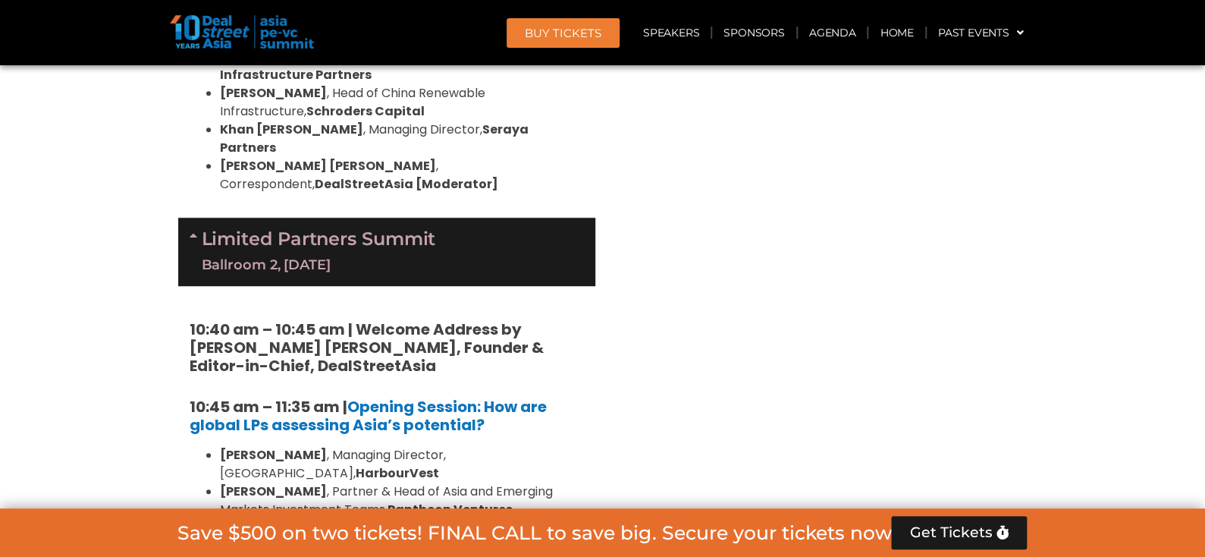
scroll to position [3448, 0]
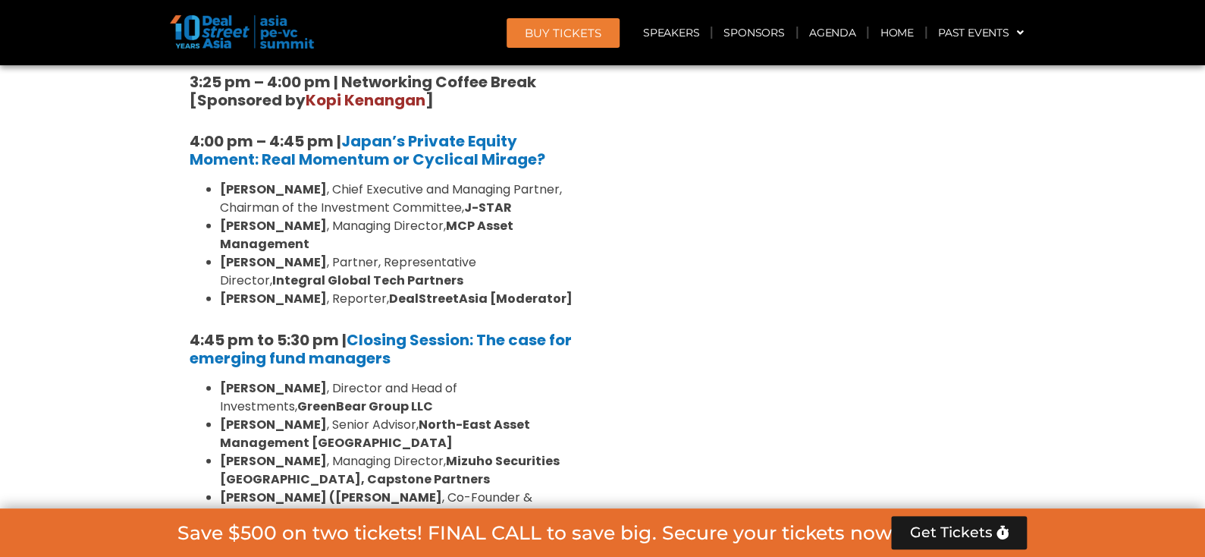
scroll to position [4813, 0]
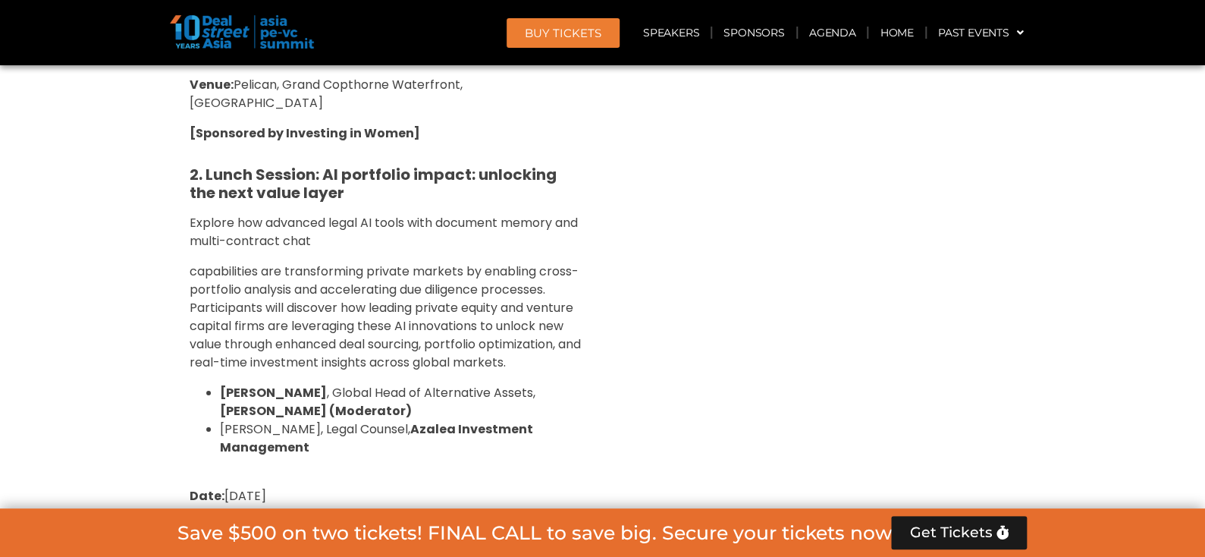
scroll to position [5799, 0]
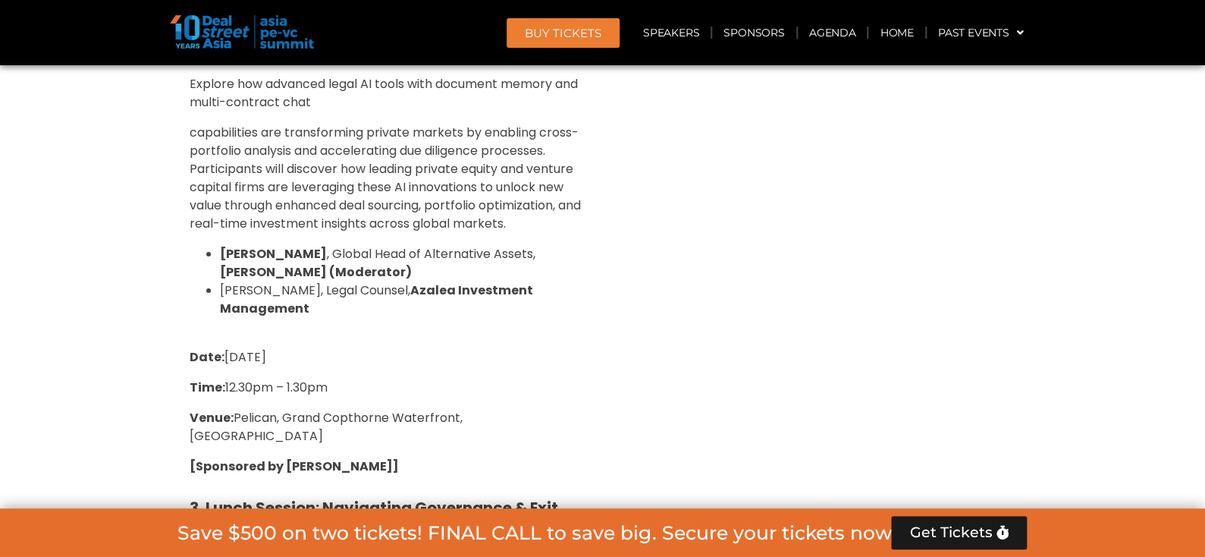
scroll to position [5723, 0]
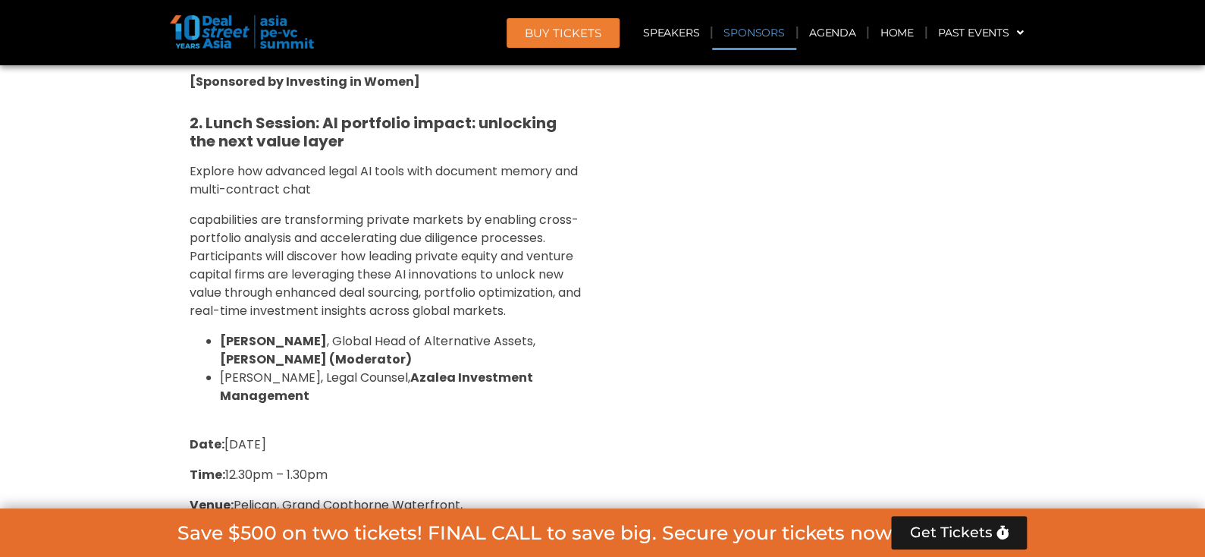
click at [772, 23] on link "Sponsors" at bounding box center [753, 32] width 83 height 35
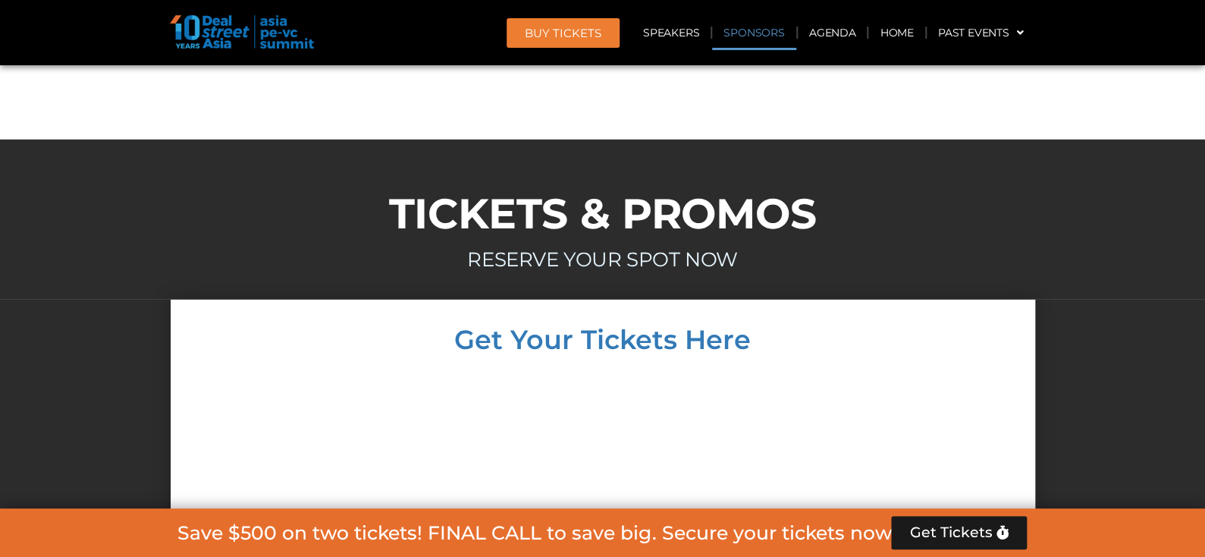
scroll to position [21495, 0]
